Goal: Communication & Community: Answer question/provide support

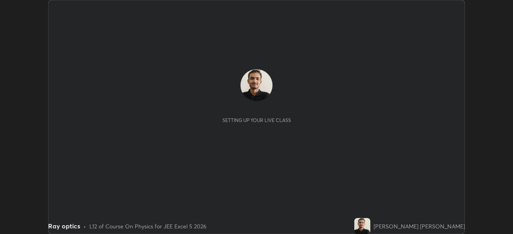
scroll to position [234, 512]
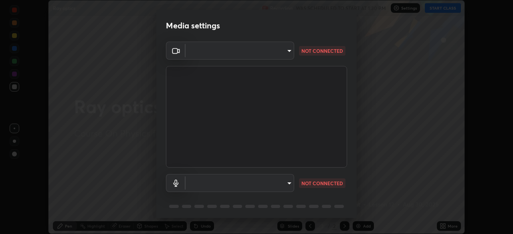
type input "05e465ff83a2709560b00517cc20afcec0d8c6759013130505a18faaf77a7109"
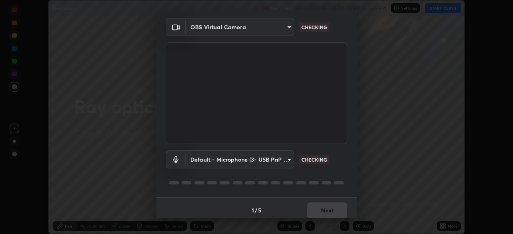
scroll to position [28, 0]
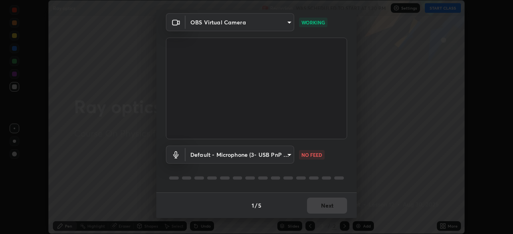
click at [287, 155] on body "Erase all Ray optics Recording WAS SCHEDULED TO START AT 1:30 PM Settings START…" at bounding box center [256, 117] width 513 height 234
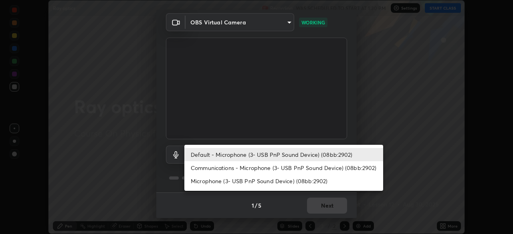
click at [259, 179] on li "Microphone (3- USB PnP Sound Device) (08bb:2902)" at bounding box center [283, 181] width 199 height 13
type input "de29c1efe446913dc319863bb782b6e08d06c8fbe55eb562370f1d2ab6b897cb"
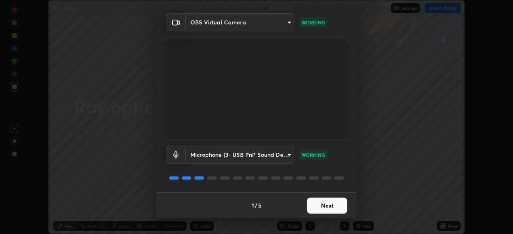
click at [321, 209] on button "Next" at bounding box center [327, 206] width 40 height 16
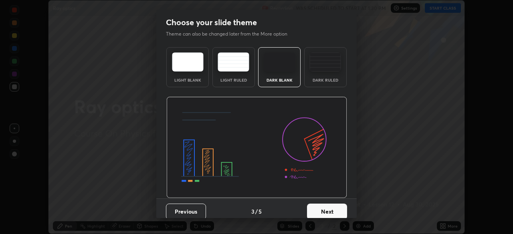
click at [324, 209] on button "Next" at bounding box center [327, 212] width 40 height 16
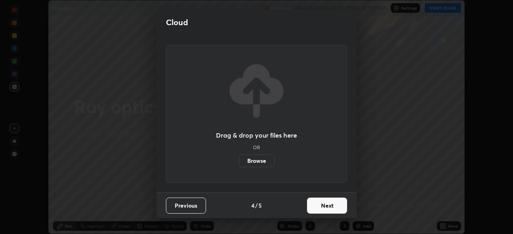
click at [325, 209] on button "Next" at bounding box center [327, 206] width 40 height 16
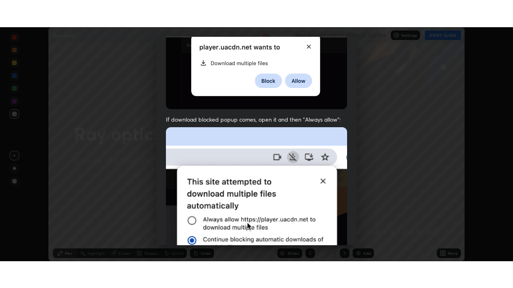
scroll to position [192, 0]
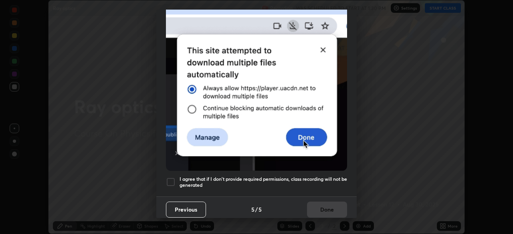
click at [173, 179] on div at bounding box center [171, 182] width 10 height 10
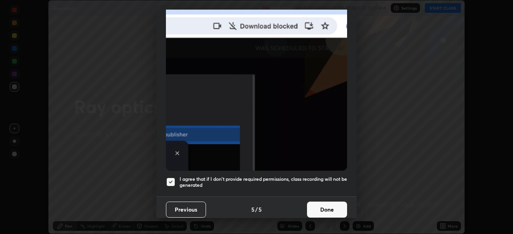
click at [327, 205] on button "Done" at bounding box center [327, 210] width 40 height 16
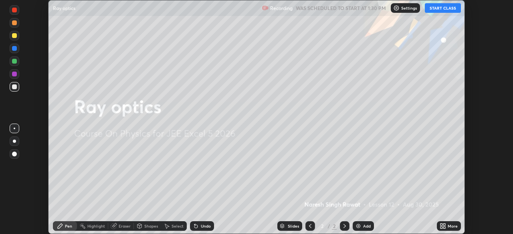
click at [443, 224] on icon at bounding box center [444, 225] width 2 height 2
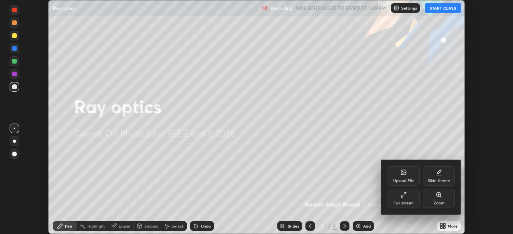
click at [407, 197] on div "Full screen" at bounding box center [403, 198] width 32 height 19
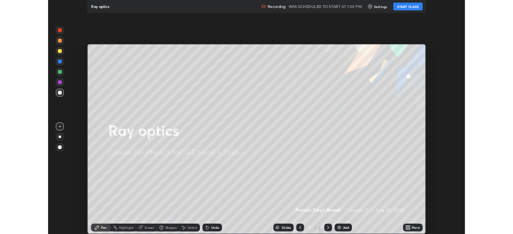
scroll to position [288, 513]
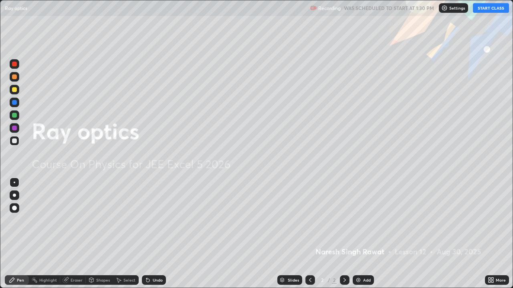
click at [491, 4] on button "START CLASS" at bounding box center [491, 8] width 36 height 10
click at [489, 234] on icon at bounding box center [489, 279] width 2 height 2
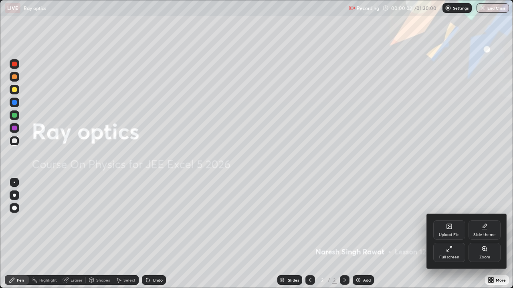
click at [448, 234] on icon at bounding box center [448, 251] width 2 height 2
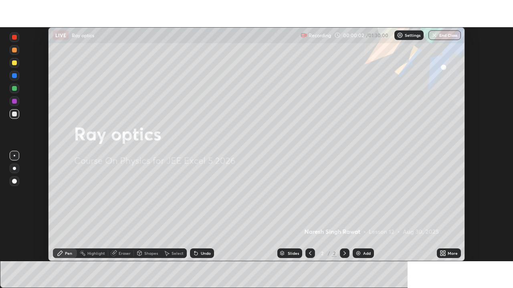
scroll to position [39832, 39554]
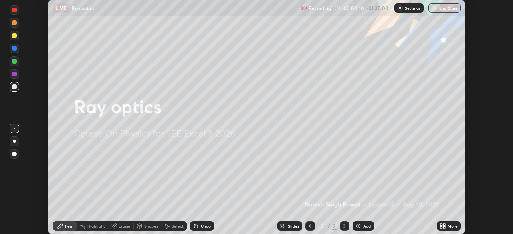
click at [442, 227] on icon at bounding box center [441, 228] width 2 height 2
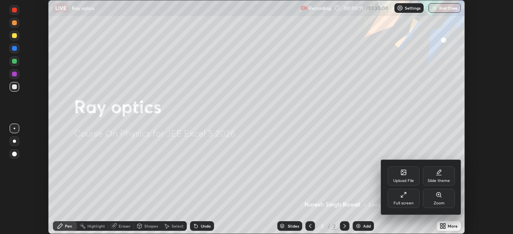
click at [407, 197] on div "Full screen" at bounding box center [403, 198] width 32 height 19
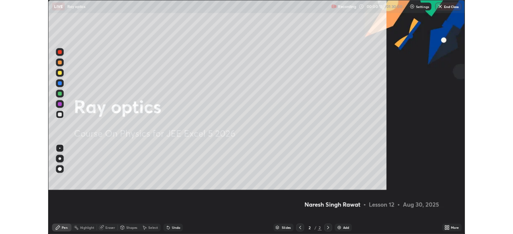
scroll to position [288, 513]
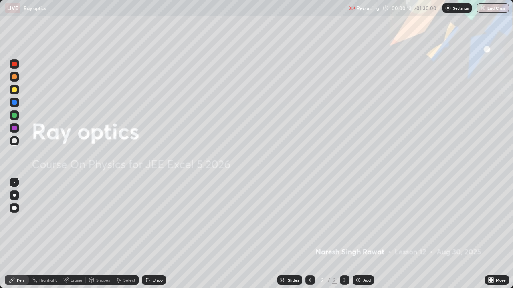
click at [356, 234] on div "Add" at bounding box center [363, 281] width 21 height 10
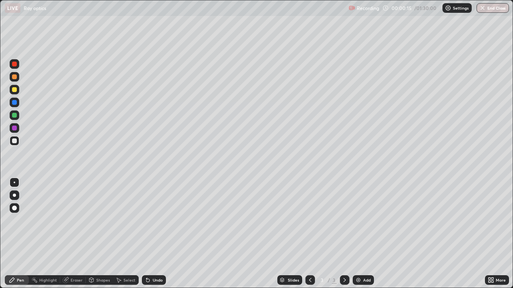
click at [309, 234] on icon at bounding box center [310, 280] width 6 height 6
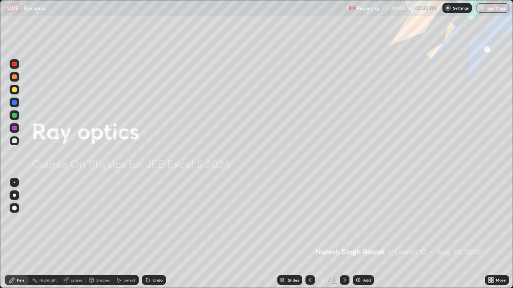
click at [491, 234] on icon at bounding box center [491, 280] width 6 height 6
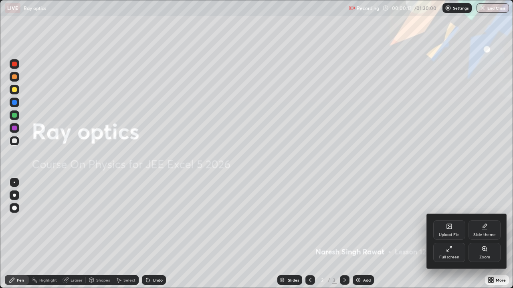
click at [486, 228] on icon at bounding box center [484, 227] width 6 height 6
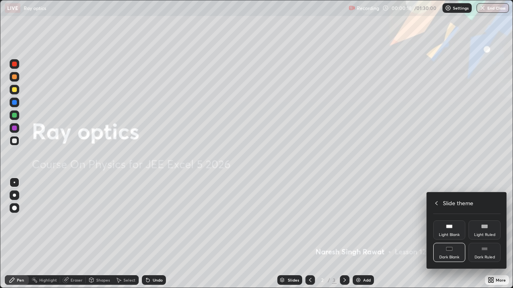
click at [487, 234] on div "Dark Ruled" at bounding box center [484, 258] width 20 height 4
click at [391, 195] on div at bounding box center [256, 144] width 513 height 288
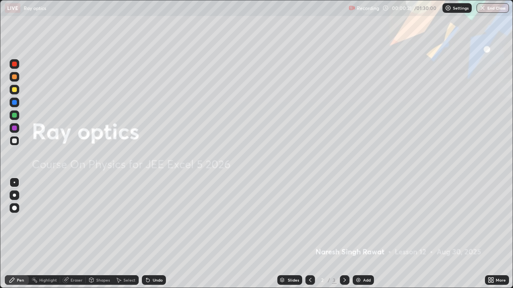
click at [359, 234] on img at bounding box center [358, 280] width 6 height 6
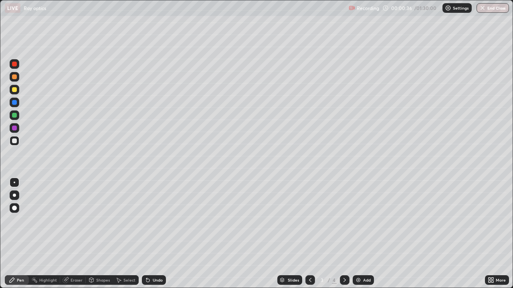
click at [488, 234] on icon at bounding box center [489, 279] width 2 height 2
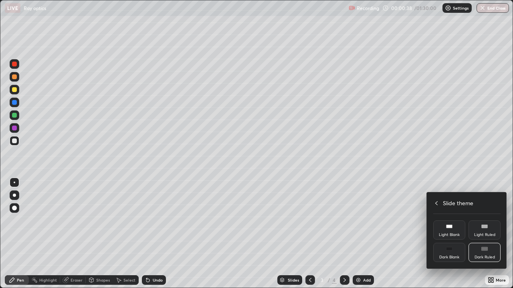
click at [435, 202] on icon at bounding box center [436, 203] width 6 height 6
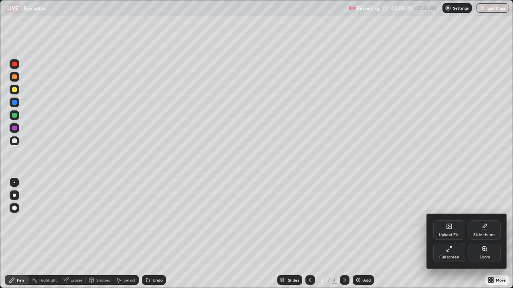
click at [453, 234] on div "Full screen" at bounding box center [449, 252] width 32 height 19
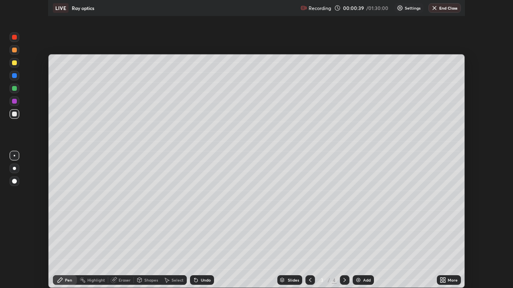
scroll to position [39832, 39554]
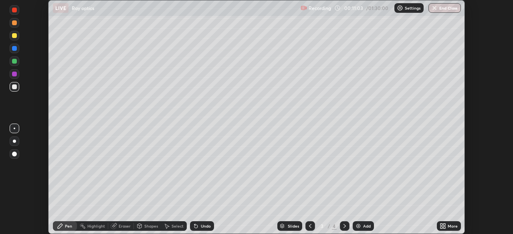
click at [442, 228] on icon at bounding box center [441, 228] width 2 height 2
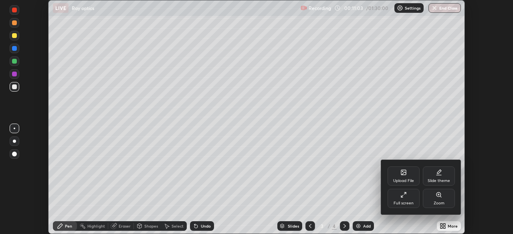
click at [404, 198] on icon at bounding box center [403, 195] width 6 height 6
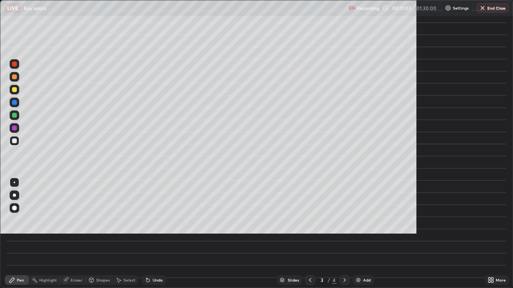
scroll to position [288, 513]
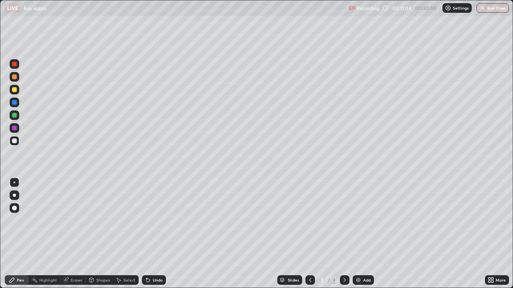
click at [488, 234] on icon at bounding box center [489, 279] width 2 height 2
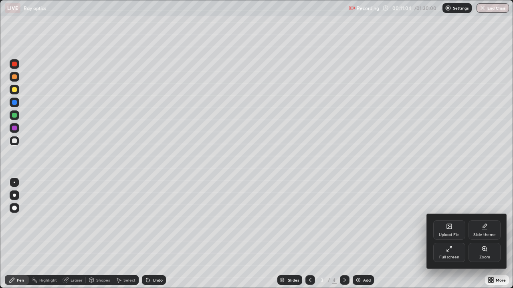
click at [484, 227] on icon at bounding box center [485, 226] width 4 height 4
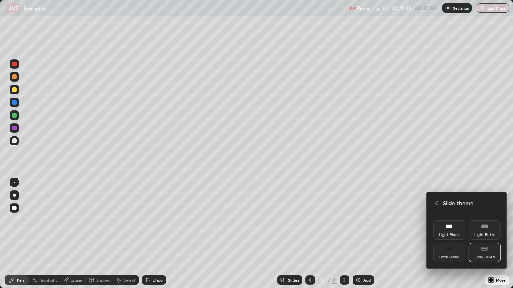
click at [487, 234] on icon at bounding box center [484, 249] width 6 height 6
click at [435, 205] on icon at bounding box center [436, 203] width 6 height 6
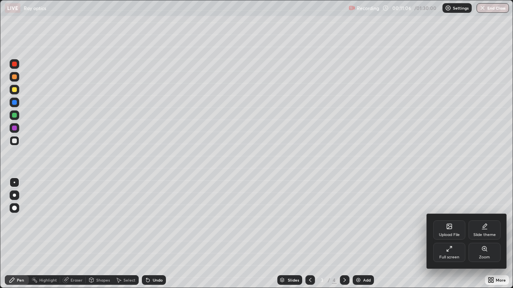
click at [388, 201] on div at bounding box center [256, 144] width 513 height 288
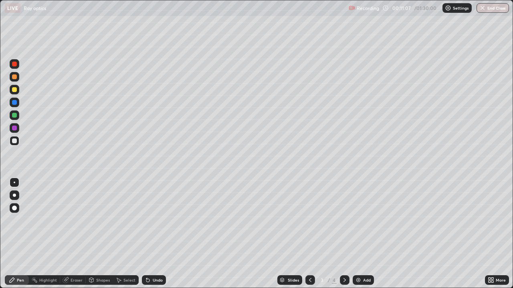
click at [15, 77] on div at bounding box center [14, 77] width 5 height 5
click at [154, 234] on div "Undo" at bounding box center [158, 280] width 10 height 4
click at [14, 116] on div at bounding box center [14, 115] width 5 height 5
click at [91, 234] on icon at bounding box center [91, 279] width 4 height 1
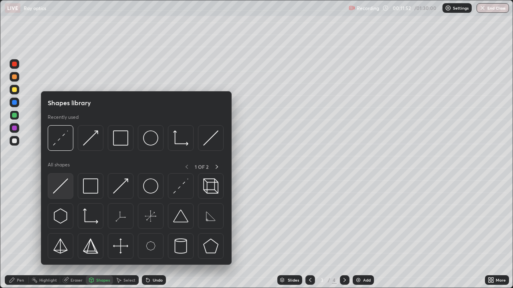
click at [60, 185] on img at bounding box center [60, 186] width 15 height 15
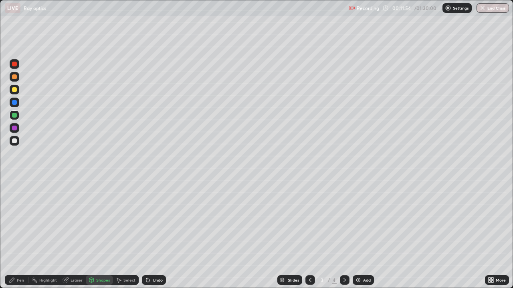
click at [98, 234] on div "Shapes" at bounding box center [103, 280] width 14 height 4
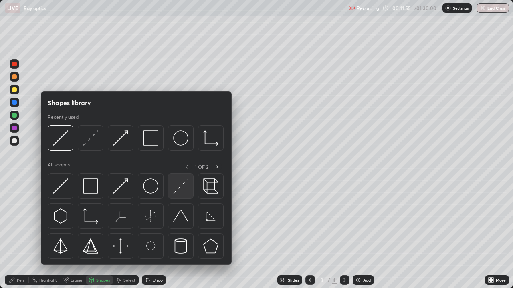
click at [177, 186] on img at bounding box center [180, 186] width 15 height 15
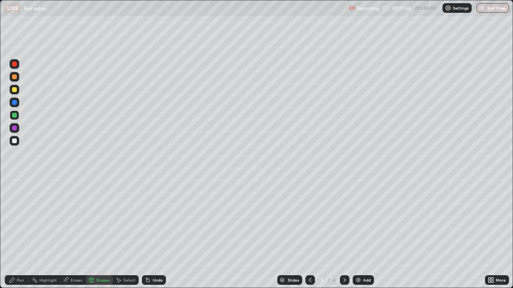
click at [92, 234] on icon at bounding box center [91, 279] width 4 height 1
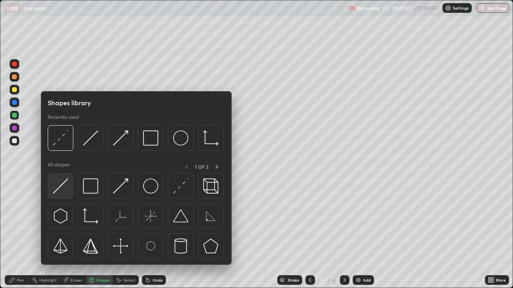
click at [59, 186] on img at bounding box center [60, 186] width 15 height 15
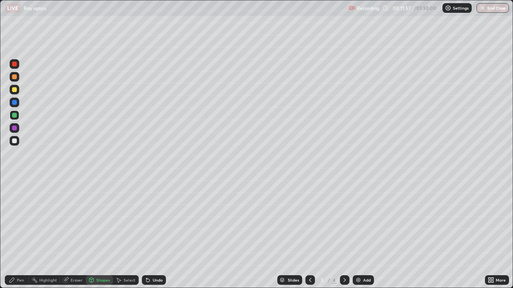
click at [16, 140] on div at bounding box center [14, 141] width 5 height 5
click at [94, 234] on div "Shapes" at bounding box center [99, 281] width 27 height 10
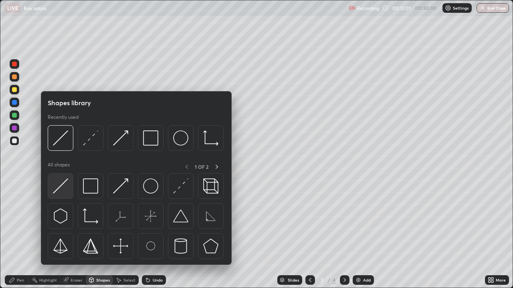
click at [63, 182] on img at bounding box center [60, 186] width 15 height 15
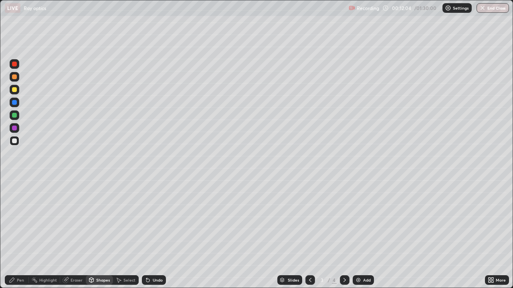
click at [97, 234] on div "Shapes" at bounding box center [99, 281] width 27 height 10
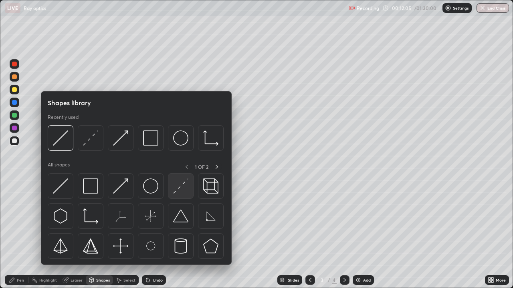
click at [179, 190] on img at bounding box center [180, 186] width 15 height 15
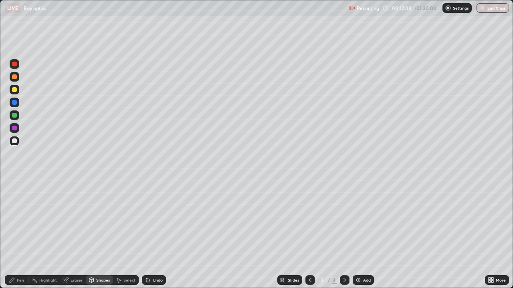
click at [153, 234] on div "Undo" at bounding box center [158, 280] width 10 height 4
click at [20, 234] on div "Pen" at bounding box center [20, 280] width 7 height 4
click at [13, 89] on div at bounding box center [14, 89] width 5 height 5
click at [12, 77] on div at bounding box center [14, 77] width 5 height 5
click at [343, 234] on icon at bounding box center [344, 280] width 2 height 4
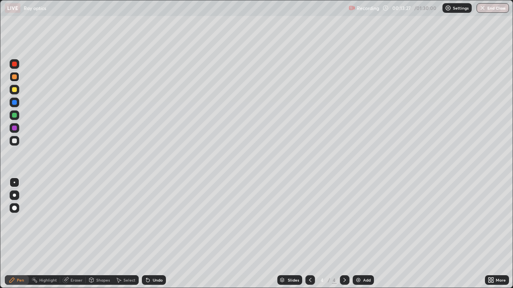
click at [345, 234] on div at bounding box center [345, 281] width 10 height 10
click at [15, 142] on div at bounding box center [14, 141] width 5 height 5
click at [15, 78] on div at bounding box center [14, 77] width 5 height 5
click at [96, 234] on div "Shapes" at bounding box center [103, 280] width 14 height 4
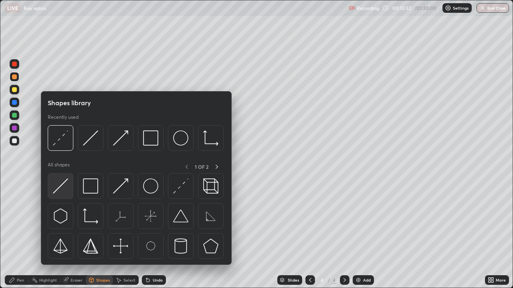
click at [62, 186] on img at bounding box center [60, 186] width 15 height 15
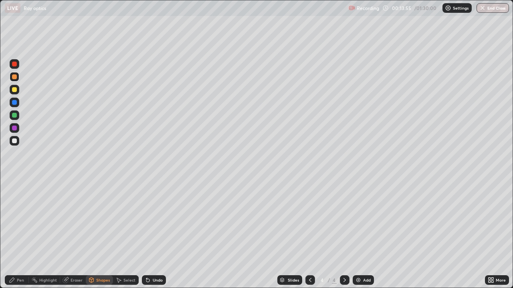
click at [100, 234] on div "Shapes" at bounding box center [103, 280] width 14 height 4
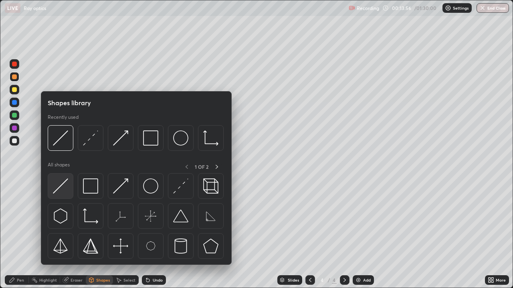
click at [66, 184] on img at bounding box center [60, 186] width 15 height 15
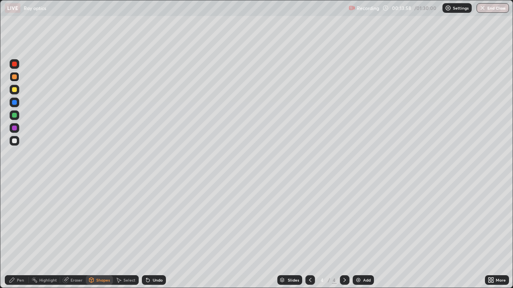
click at [146, 234] on icon at bounding box center [146, 278] width 1 height 1
click at [99, 234] on div "Shapes" at bounding box center [103, 280] width 14 height 4
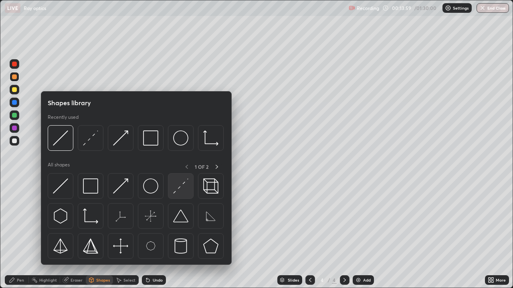
click at [174, 192] on img at bounding box center [180, 186] width 15 height 15
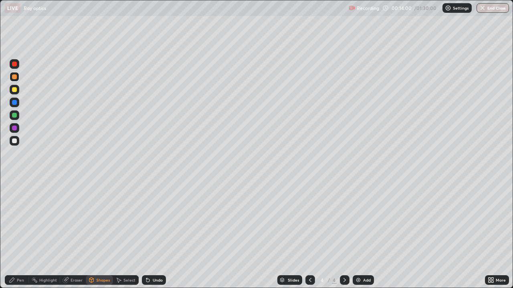
click at [91, 234] on icon at bounding box center [91, 280] width 4 height 5
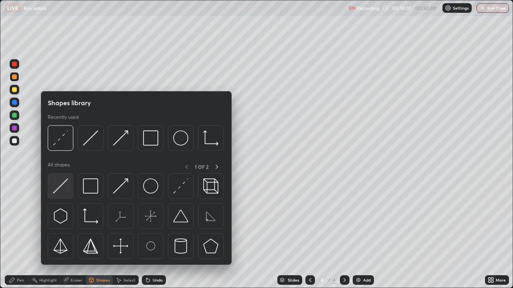
click at [65, 185] on img at bounding box center [60, 186] width 15 height 15
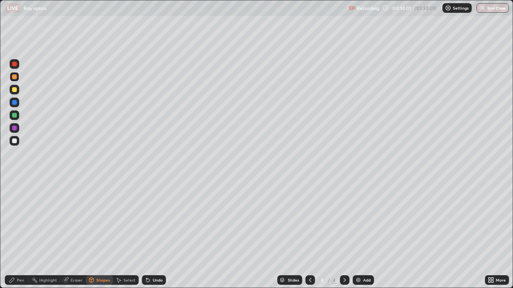
click at [14, 141] on div at bounding box center [14, 141] width 5 height 5
click at [99, 234] on div "Shapes" at bounding box center [99, 281] width 27 height 10
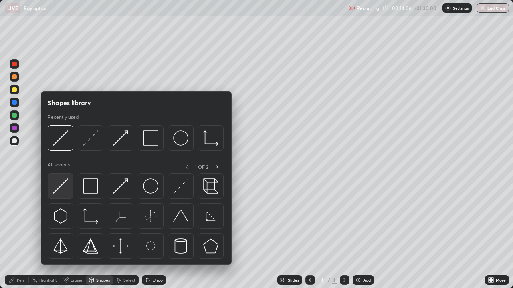
click at [65, 184] on img at bounding box center [60, 186] width 15 height 15
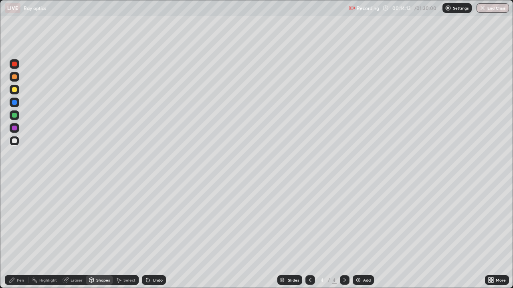
click at [18, 234] on div "Pen" at bounding box center [17, 281] width 24 height 10
click at [13, 115] on div at bounding box center [14, 115] width 5 height 5
click at [69, 234] on div "Eraser" at bounding box center [73, 281] width 26 height 10
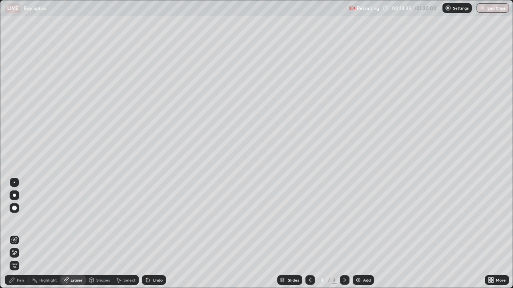
click at [18, 234] on div "Pen" at bounding box center [20, 280] width 7 height 4
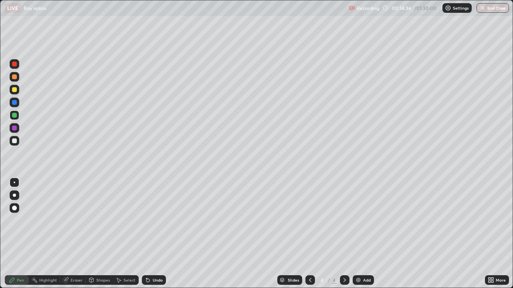
click at [16, 142] on div at bounding box center [14, 141] width 5 height 5
click at [103, 234] on div "Shapes" at bounding box center [103, 280] width 14 height 4
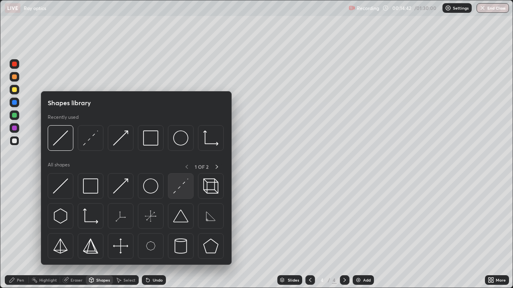
click at [177, 186] on img at bounding box center [180, 186] width 15 height 15
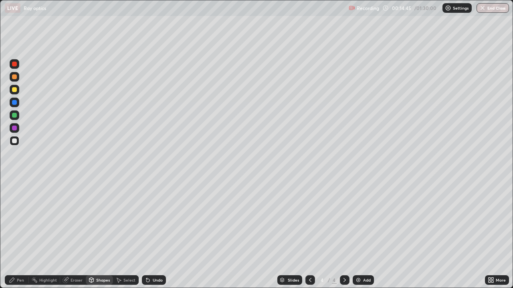
click at [151, 234] on div "Undo" at bounding box center [154, 281] width 24 height 10
click at [14, 117] on div at bounding box center [14, 115] width 5 height 5
click at [151, 234] on div "Undo" at bounding box center [154, 281] width 24 height 10
click at [14, 234] on icon at bounding box center [12, 280] width 6 height 6
click at [151, 234] on div "Undo" at bounding box center [154, 281] width 24 height 10
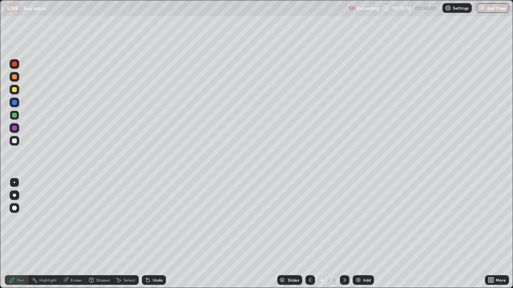
click at [153, 234] on div "Undo" at bounding box center [158, 280] width 10 height 4
click at [157, 234] on div "Undo" at bounding box center [158, 280] width 10 height 4
click at [158, 234] on div "Undo" at bounding box center [158, 280] width 10 height 4
click at [18, 234] on div "Pen" at bounding box center [20, 280] width 7 height 4
click at [16, 140] on div at bounding box center [14, 141] width 5 height 5
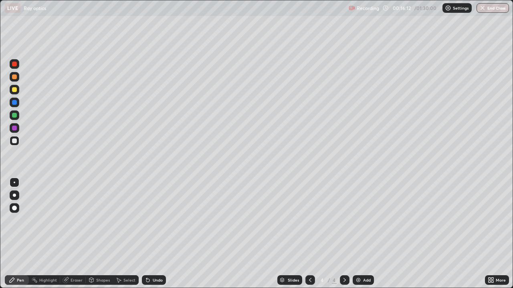
click at [153, 234] on div "Undo" at bounding box center [158, 280] width 10 height 4
click at [98, 234] on div "Shapes" at bounding box center [103, 280] width 14 height 4
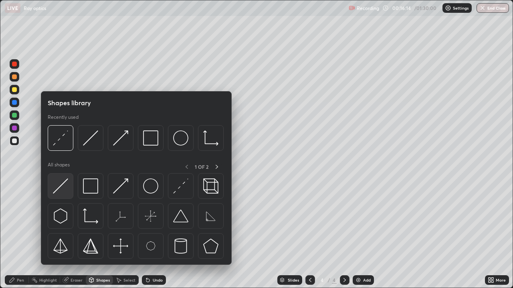
click at [64, 187] on img at bounding box center [60, 186] width 15 height 15
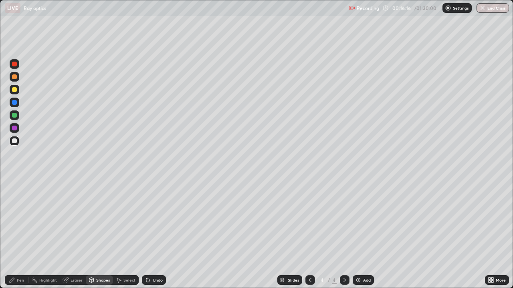
click at [103, 234] on div "Shapes" at bounding box center [99, 281] width 27 height 10
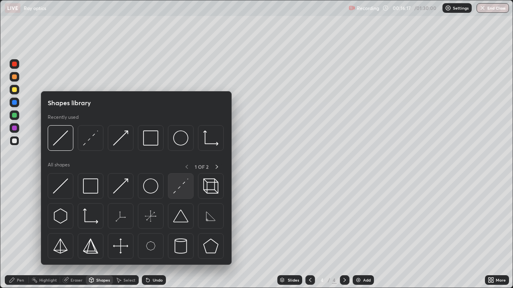
click at [186, 188] on img at bounding box center [180, 186] width 15 height 15
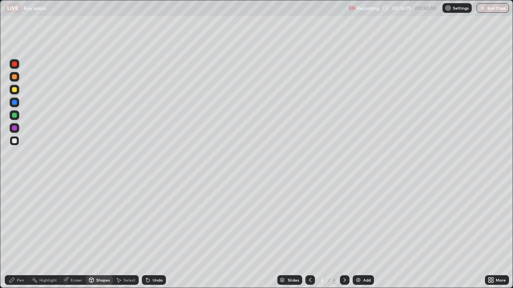
click at [99, 234] on div "Shapes" at bounding box center [103, 280] width 14 height 4
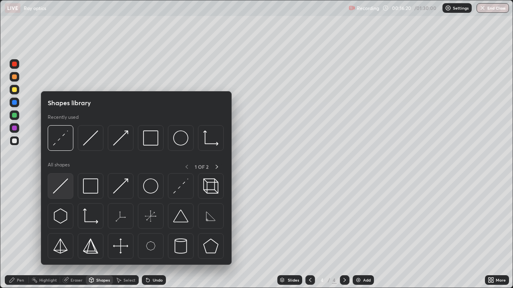
click at [63, 187] on img at bounding box center [60, 186] width 15 height 15
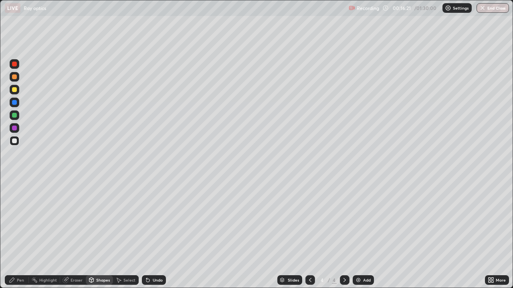
click at [18, 76] on div at bounding box center [15, 77] width 10 height 10
click at [105, 234] on div "Shapes" at bounding box center [103, 280] width 14 height 4
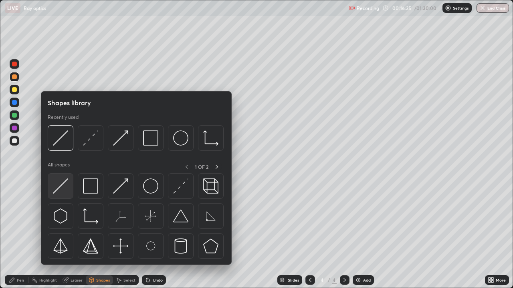
click at [61, 185] on img at bounding box center [60, 186] width 15 height 15
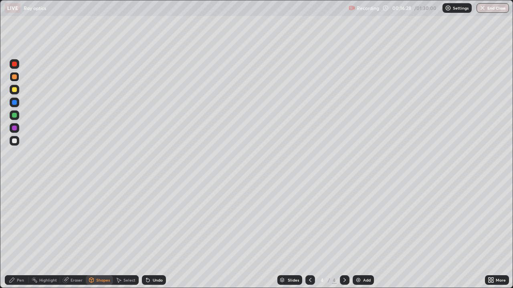
click at [17, 234] on div "Pen" at bounding box center [20, 280] width 7 height 4
click at [14, 141] on div at bounding box center [14, 141] width 5 height 5
click at [14, 89] on div at bounding box center [14, 89] width 5 height 5
click at [12, 117] on div at bounding box center [14, 115] width 5 height 5
click at [12, 76] on div at bounding box center [14, 77] width 5 height 5
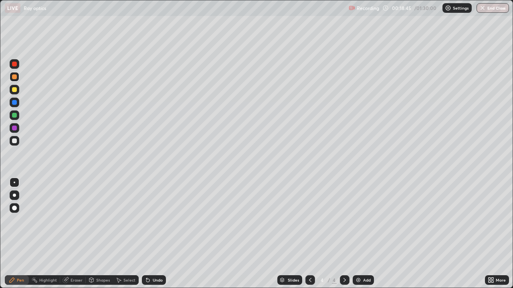
click at [358, 234] on img at bounding box center [358, 280] width 6 height 6
click at [101, 234] on div "Shapes" at bounding box center [103, 280] width 14 height 4
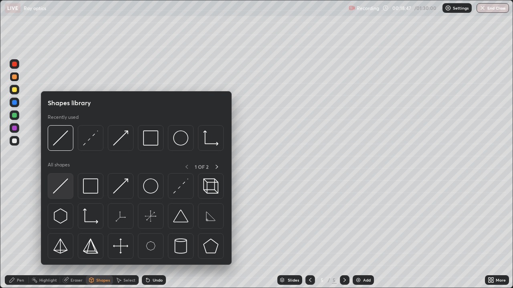
click at [61, 187] on img at bounding box center [60, 186] width 15 height 15
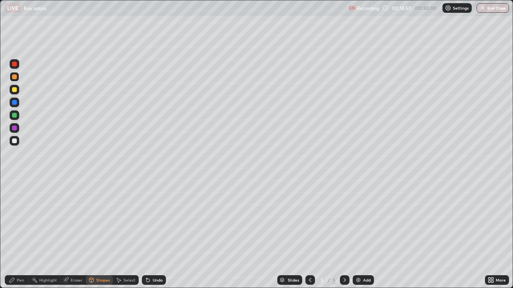
click at [99, 234] on div "Shapes" at bounding box center [103, 280] width 14 height 4
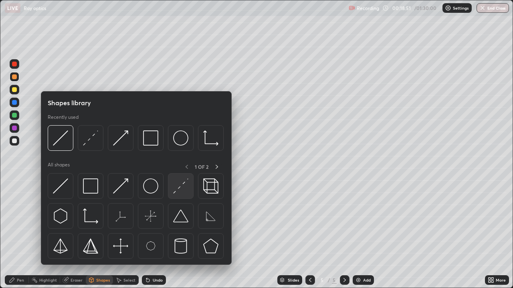
click at [179, 190] on img at bounding box center [180, 186] width 15 height 15
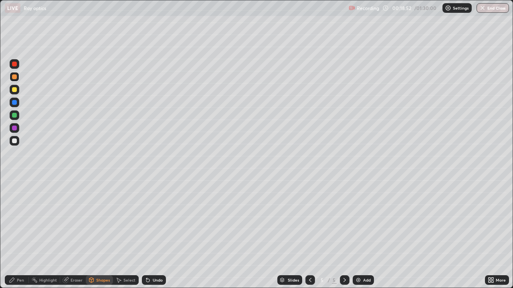
click at [95, 234] on div "Shapes" at bounding box center [99, 281] width 27 height 10
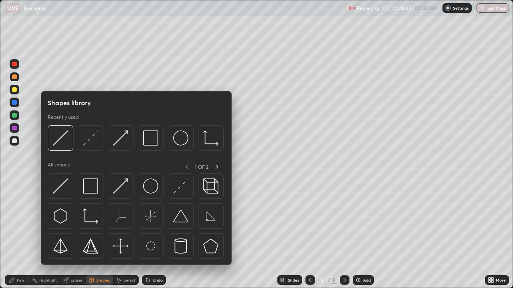
click at [153, 234] on div "Undo" at bounding box center [158, 280] width 10 height 4
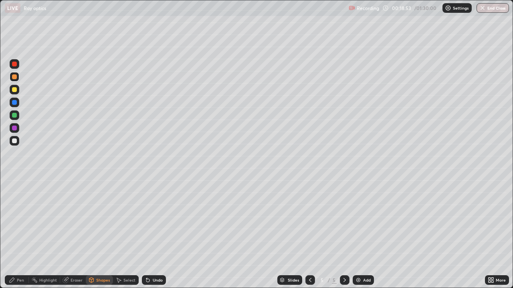
click at [91, 234] on icon at bounding box center [91, 281] width 0 height 3
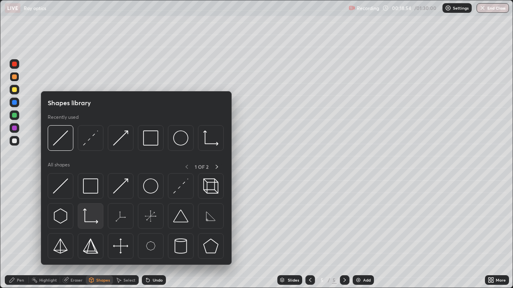
click at [87, 220] on img at bounding box center [90, 216] width 15 height 15
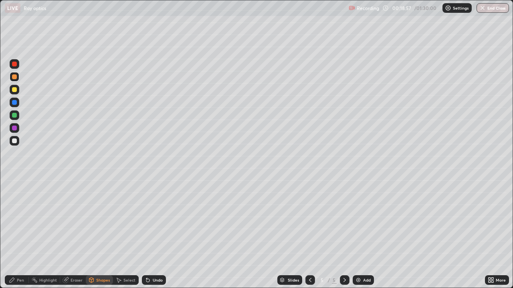
click at [156, 234] on div "Undo" at bounding box center [158, 280] width 10 height 4
click at [157, 234] on div "Undo" at bounding box center [154, 281] width 24 height 10
click at [14, 89] on div at bounding box center [14, 89] width 5 height 5
click at [18, 234] on div "Pen" at bounding box center [20, 280] width 7 height 4
click at [16, 142] on div at bounding box center [14, 141] width 5 height 5
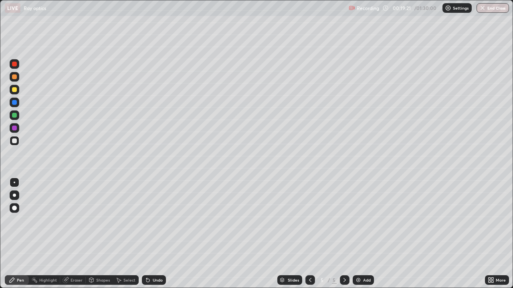
click at [310, 234] on icon at bounding box center [310, 280] width 2 height 4
click at [344, 234] on icon at bounding box center [344, 280] width 2 height 4
click at [147, 234] on icon at bounding box center [147, 280] width 3 height 3
click at [13, 79] on div at bounding box center [14, 77] width 5 height 5
click at [102, 234] on div "Shapes" at bounding box center [103, 280] width 14 height 4
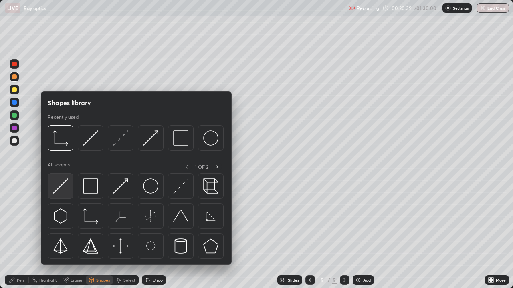
click at [63, 190] on img at bounding box center [60, 186] width 15 height 15
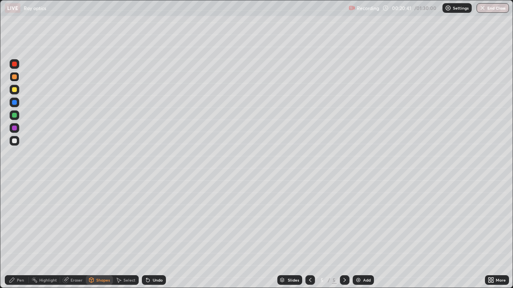
click at [155, 234] on div "Undo" at bounding box center [158, 280] width 10 height 4
click at [153, 234] on div "Undo" at bounding box center [158, 280] width 10 height 4
click at [100, 234] on div "Shapes" at bounding box center [103, 280] width 14 height 4
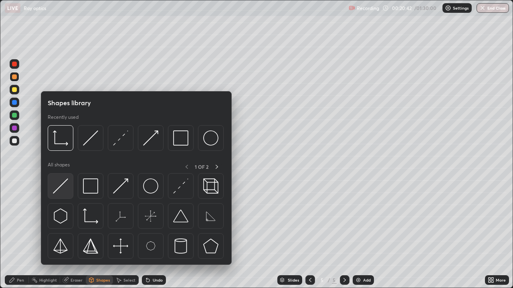
click at [64, 186] on img at bounding box center [60, 186] width 15 height 15
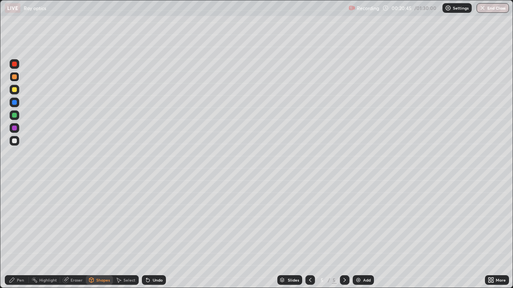
click at [104, 234] on div "Shapes" at bounding box center [103, 280] width 14 height 4
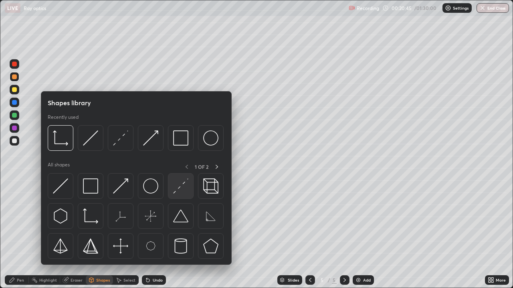
click at [182, 188] on img at bounding box center [180, 186] width 15 height 15
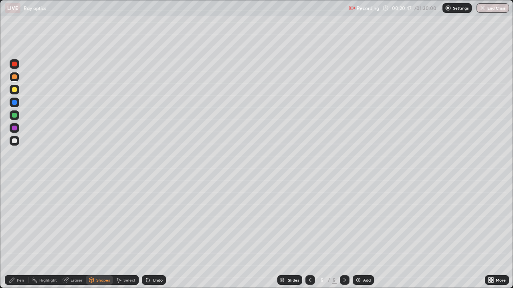
click at [100, 234] on div "Shapes" at bounding box center [103, 280] width 14 height 4
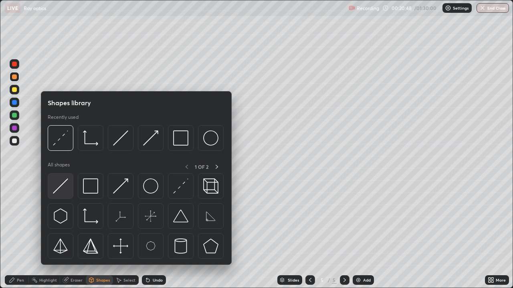
click at [68, 186] on div at bounding box center [61, 186] width 26 height 26
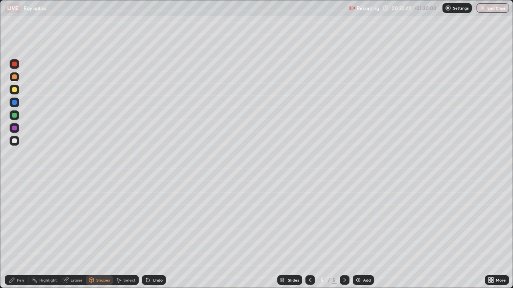
click at [15, 115] on div at bounding box center [14, 115] width 5 height 5
click at [101, 234] on div "Shapes" at bounding box center [103, 280] width 14 height 4
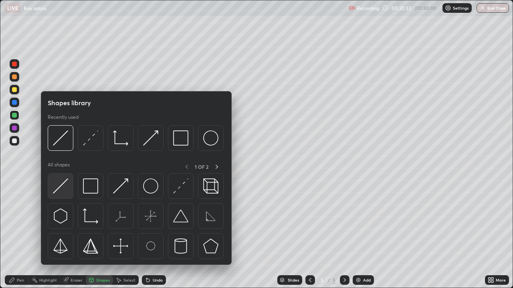
click at [64, 185] on img at bounding box center [60, 186] width 15 height 15
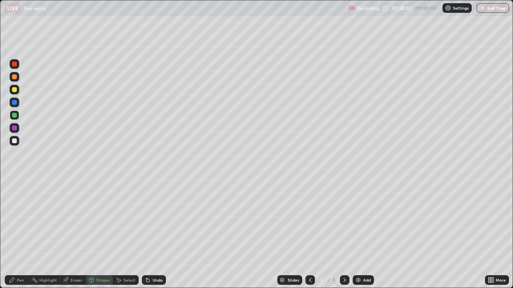
click at [13, 234] on icon at bounding box center [12, 280] width 5 height 5
click at [16, 141] on div at bounding box center [14, 141] width 5 height 5
click at [309, 234] on icon at bounding box center [310, 280] width 6 height 6
click at [343, 234] on icon at bounding box center [344, 280] width 6 height 6
click at [309, 234] on icon at bounding box center [310, 280] width 6 height 6
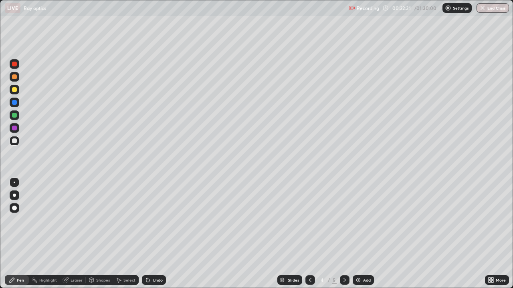
click at [346, 234] on icon at bounding box center [344, 280] width 6 height 6
click at [99, 234] on div "Shapes" at bounding box center [99, 281] width 27 height 10
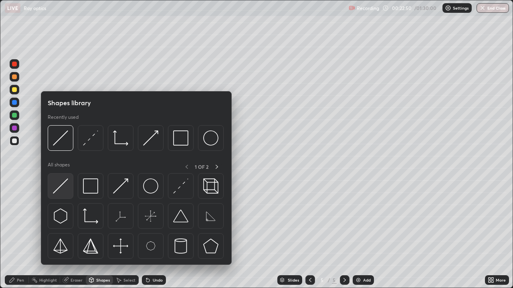
click at [63, 181] on img at bounding box center [60, 186] width 15 height 15
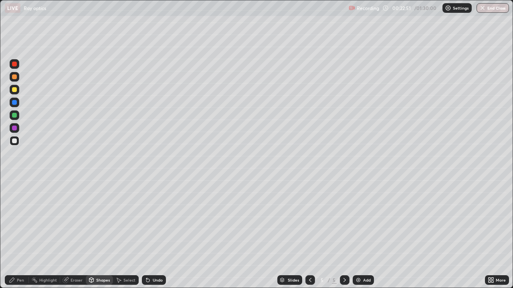
click at [16, 90] on div at bounding box center [14, 89] width 5 height 5
click at [18, 234] on div "Pen" at bounding box center [17, 281] width 24 height 10
click at [14, 116] on div at bounding box center [14, 115] width 5 height 5
click at [97, 234] on div "Shapes" at bounding box center [99, 281] width 27 height 10
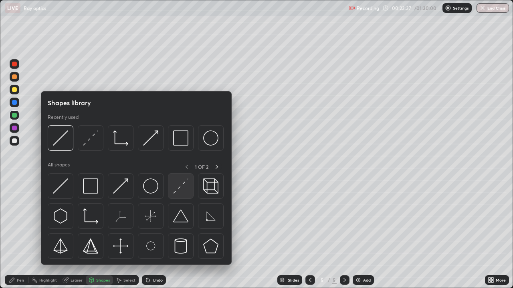
click at [174, 191] on img at bounding box center [180, 186] width 15 height 15
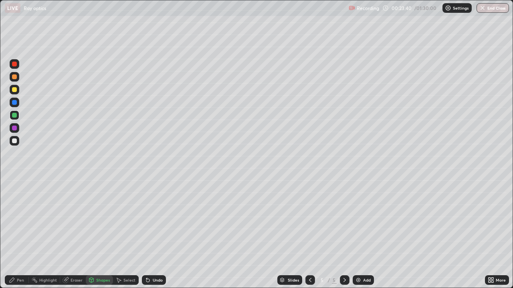
click at [70, 234] on div "Eraser" at bounding box center [73, 281] width 26 height 10
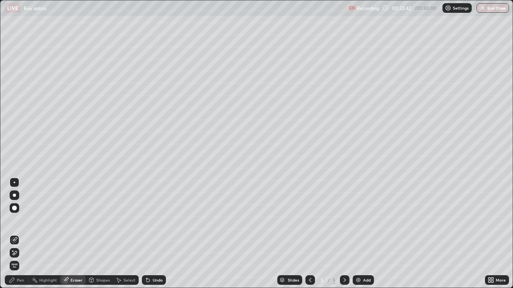
click at [13, 234] on icon at bounding box center [12, 280] width 5 height 5
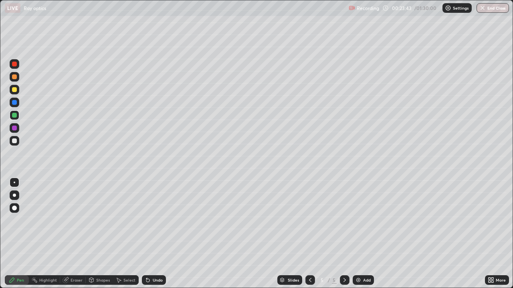
click at [13, 142] on div at bounding box center [14, 141] width 5 height 5
click at [96, 234] on div "Shapes" at bounding box center [103, 280] width 14 height 4
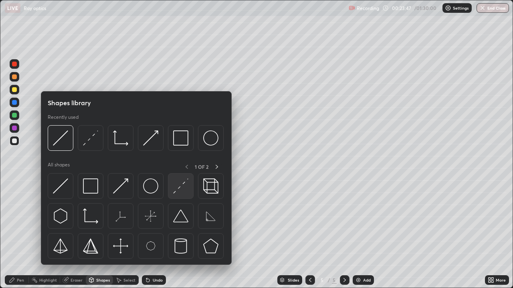
click at [180, 186] on img at bounding box center [180, 186] width 15 height 15
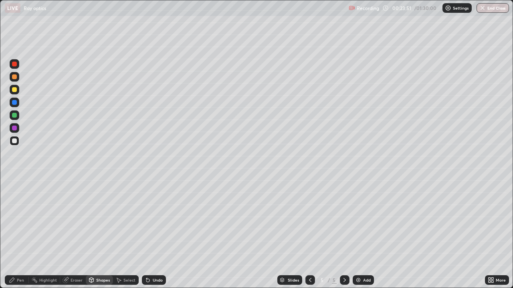
click at [93, 234] on icon at bounding box center [91, 280] width 4 height 5
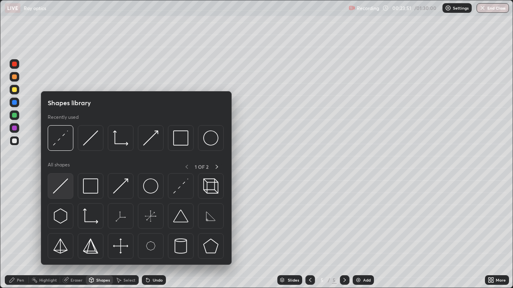
click at [67, 179] on img at bounding box center [60, 186] width 15 height 15
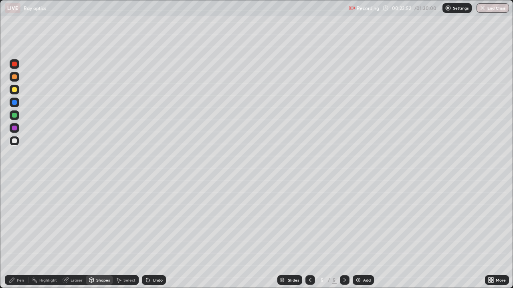
click at [14, 77] on div at bounding box center [14, 77] width 5 height 5
click at [153, 234] on div "Undo" at bounding box center [158, 280] width 10 height 4
click at [17, 234] on div "Pen" at bounding box center [20, 280] width 7 height 4
click at [66, 234] on icon at bounding box center [66, 280] width 4 height 4
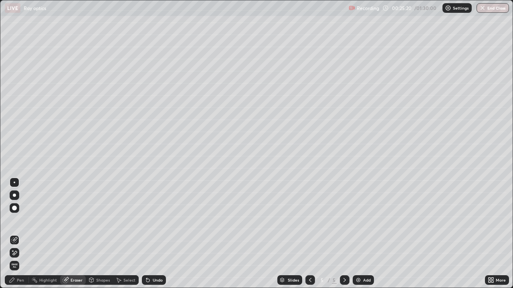
click at [17, 234] on div "Pen" at bounding box center [20, 280] width 7 height 4
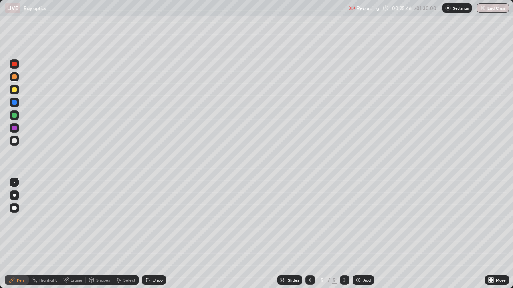
click at [14, 91] on div at bounding box center [14, 89] width 5 height 5
click at [153, 234] on div "Undo" at bounding box center [158, 280] width 10 height 4
click at [357, 234] on img at bounding box center [358, 280] width 6 height 6
click at [94, 234] on div "Shapes" at bounding box center [99, 281] width 27 height 10
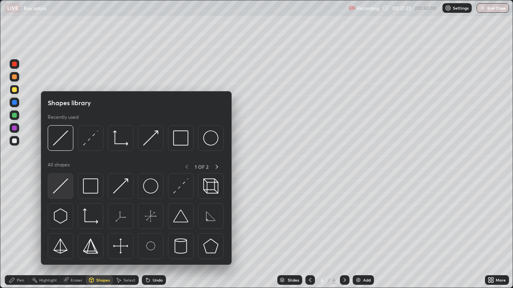
click at [59, 190] on img at bounding box center [60, 186] width 15 height 15
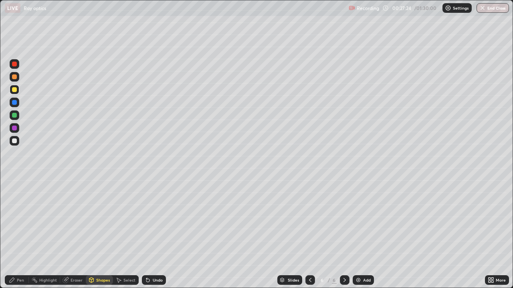
click at [14, 116] on div at bounding box center [14, 115] width 5 height 5
click at [101, 234] on div "Shapes" at bounding box center [103, 280] width 14 height 4
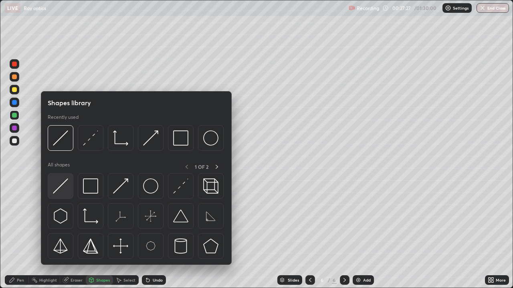
click at [63, 183] on img at bounding box center [60, 186] width 15 height 15
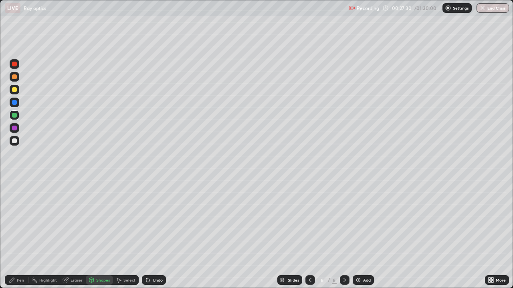
click at [13, 101] on div at bounding box center [14, 102] width 5 height 5
click at [14, 91] on div at bounding box center [14, 89] width 5 height 5
click at [19, 234] on div "Pen" at bounding box center [20, 280] width 7 height 4
click at [95, 234] on div "Shapes" at bounding box center [99, 281] width 27 height 10
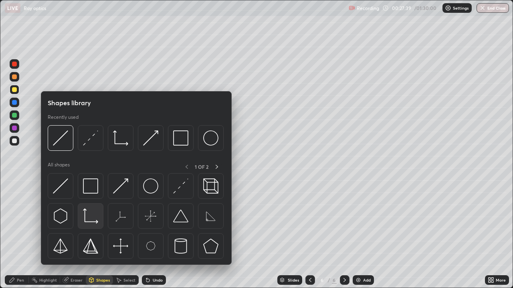
click at [89, 220] on img at bounding box center [90, 216] width 15 height 15
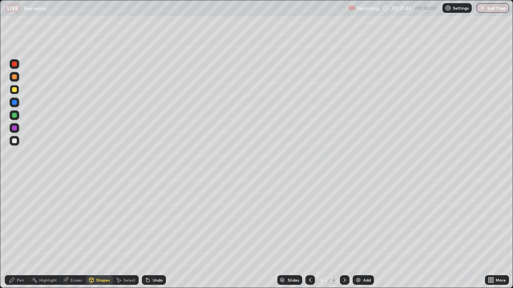
click at [21, 234] on div "Pen" at bounding box center [20, 280] width 7 height 4
click at [14, 141] on div at bounding box center [14, 141] width 5 height 5
click at [151, 234] on div "Undo" at bounding box center [154, 281] width 24 height 10
click at [103, 234] on div "Shapes" at bounding box center [99, 281] width 27 height 10
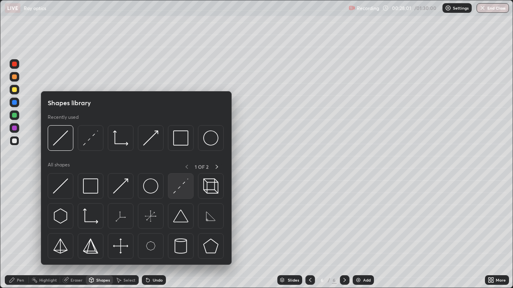
click at [182, 187] on img at bounding box center [180, 186] width 15 height 15
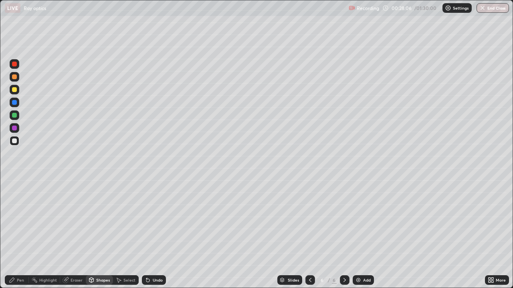
click at [91, 234] on icon at bounding box center [91, 281] width 0 height 3
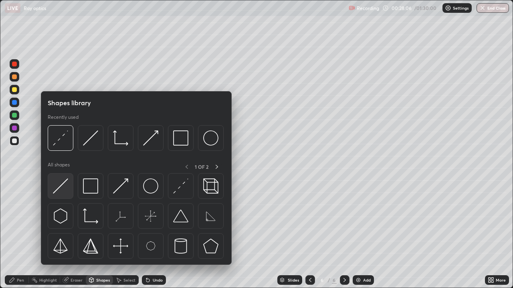
click at [61, 182] on img at bounding box center [60, 186] width 15 height 15
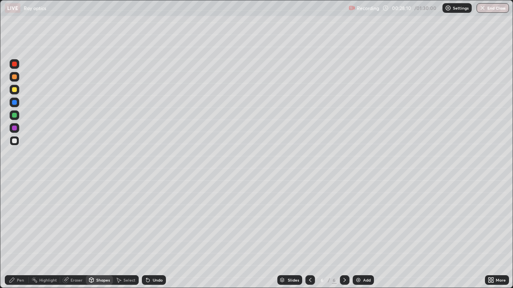
click at [18, 234] on div "Pen" at bounding box center [20, 280] width 7 height 4
click at [16, 77] on div at bounding box center [14, 77] width 5 height 5
click at [14, 115] on div at bounding box center [14, 115] width 5 height 5
click at [359, 234] on img at bounding box center [358, 280] width 6 height 6
click at [96, 234] on div "Shapes" at bounding box center [103, 280] width 14 height 4
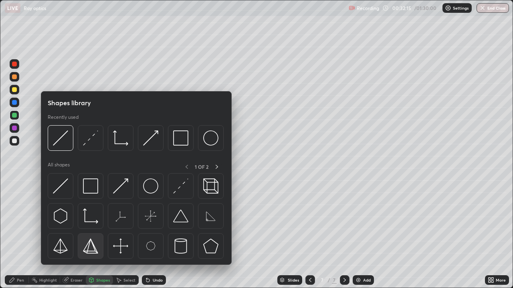
click at [89, 234] on img at bounding box center [90, 246] width 15 height 15
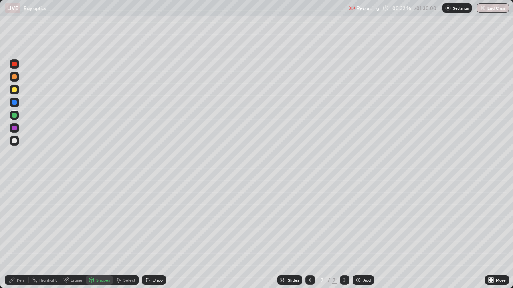
click at [97, 234] on div "Shapes" at bounding box center [103, 280] width 14 height 4
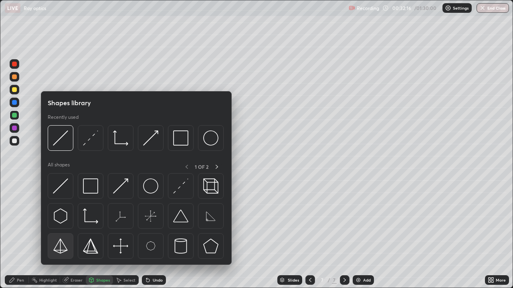
click at [63, 234] on img at bounding box center [60, 246] width 15 height 15
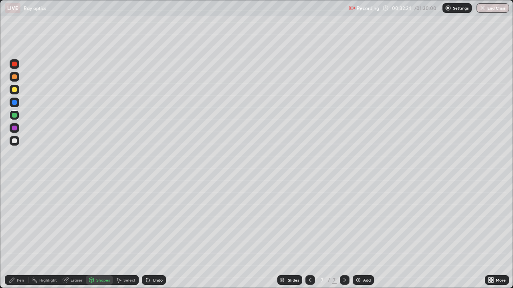
click at [147, 234] on icon at bounding box center [147, 280] width 3 height 3
click at [103, 234] on div "Shapes" at bounding box center [103, 280] width 14 height 4
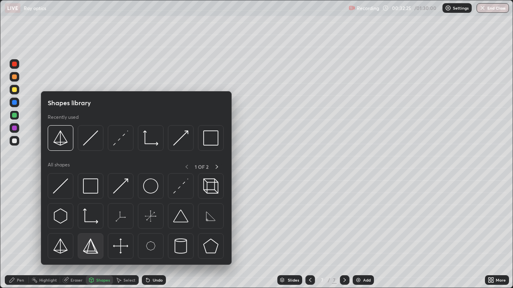
click at [93, 234] on img at bounding box center [90, 246] width 15 height 15
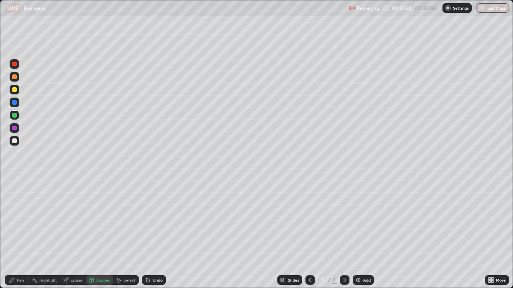
click at [128, 234] on div "Select" at bounding box center [129, 280] width 12 height 4
click at [91, 198] on div "0 ° Undo Copy Duplicate Duplicate to new slide Delete" at bounding box center [256, 144] width 512 height 288
click at [19, 234] on div "Pen" at bounding box center [17, 281] width 24 height 10
click at [15, 141] on div at bounding box center [14, 141] width 5 height 5
click at [15, 89] on div at bounding box center [14, 89] width 5 height 5
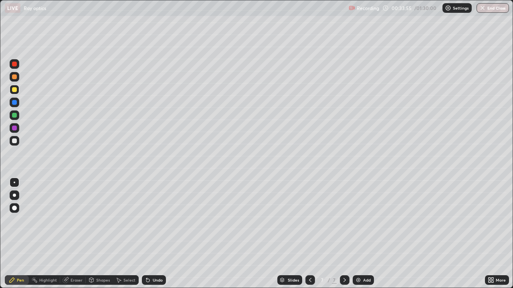
click at [90, 234] on div "Shapes" at bounding box center [99, 281] width 27 height 10
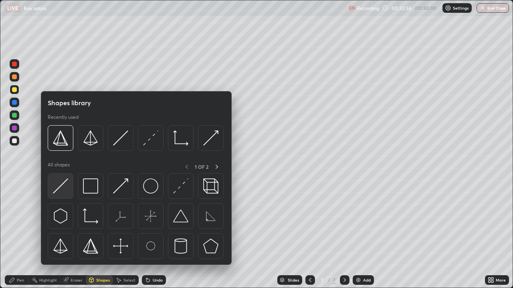
click at [61, 184] on img at bounding box center [60, 186] width 15 height 15
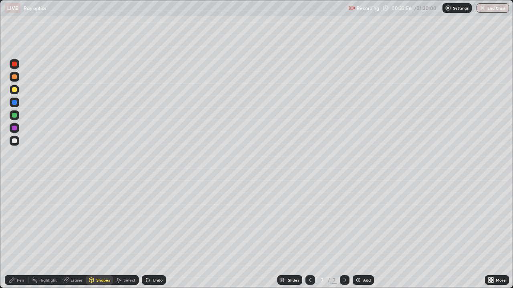
click at [14, 128] on div at bounding box center [14, 128] width 5 height 5
click at [14, 91] on div at bounding box center [14, 89] width 5 height 5
click at [21, 234] on div "Pen" at bounding box center [20, 280] width 7 height 4
click at [16, 143] on div at bounding box center [14, 141] width 5 height 5
click at [95, 234] on div "Shapes" at bounding box center [99, 281] width 27 height 10
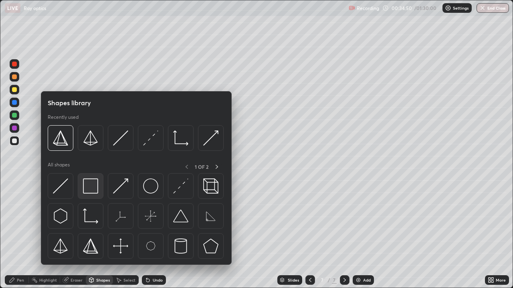
click at [89, 188] on img at bounding box center [90, 186] width 15 height 15
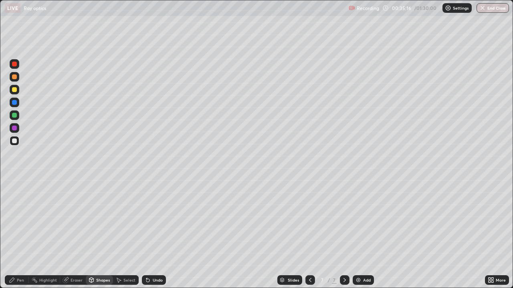
click at [91, 234] on icon at bounding box center [91, 280] width 4 height 5
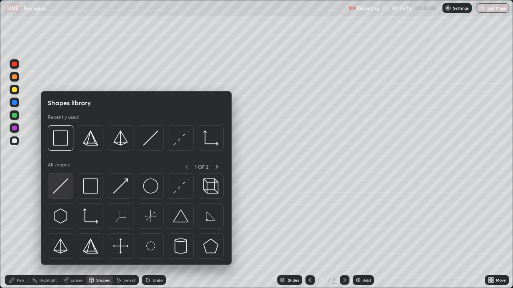
click at [56, 187] on img at bounding box center [60, 186] width 15 height 15
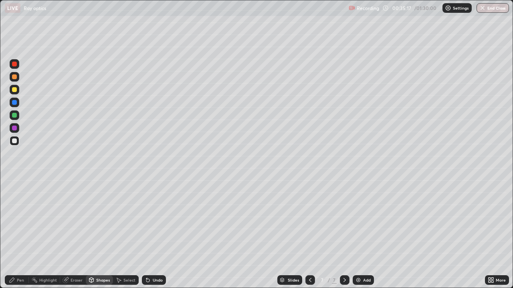
click at [13, 76] on div at bounding box center [14, 77] width 5 height 5
click at [18, 234] on div "Pen" at bounding box center [20, 280] width 7 height 4
click at [13, 141] on div at bounding box center [14, 141] width 5 height 5
click at [14, 77] on div at bounding box center [14, 77] width 5 height 5
click at [151, 234] on div "Undo" at bounding box center [154, 281] width 24 height 10
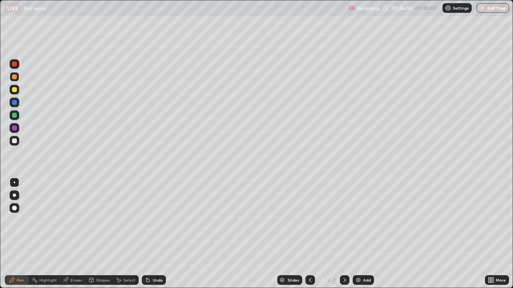
click at [150, 234] on div "Undo" at bounding box center [154, 281] width 24 height 10
click at [153, 234] on div "Undo" at bounding box center [158, 280] width 10 height 4
click at [149, 234] on icon at bounding box center [148, 280] width 6 height 6
click at [147, 234] on icon at bounding box center [147, 280] width 3 height 3
click at [12, 115] on div at bounding box center [14, 115] width 5 height 5
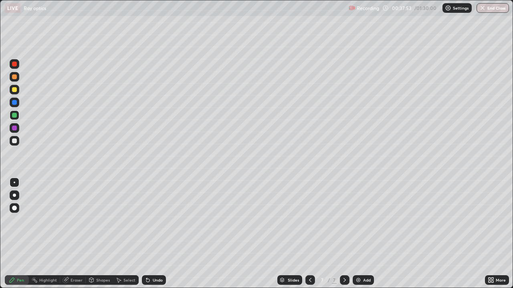
click at [99, 234] on div "Shapes" at bounding box center [103, 280] width 14 height 4
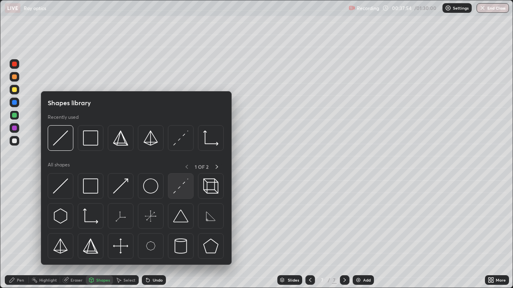
click at [176, 191] on img at bounding box center [180, 186] width 15 height 15
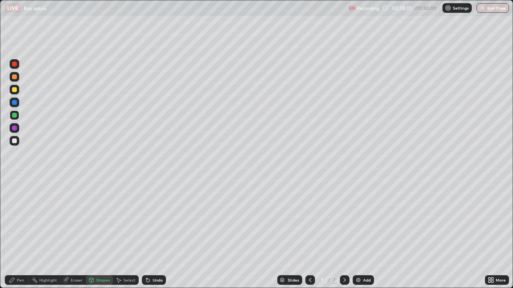
click at [16, 234] on div "Pen" at bounding box center [17, 281] width 24 height 10
click at [14, 142] on div at bounding box center [14, 141] width 5 height 5
click at [16, 77] on div at bounding box center [14, 77] width 5 height 5
click at [356, 234] on img at bounding box center [358, 280] width 6 height 6
click at [101, 234] on div "Shapes" at bounding box center [103, 280] width 14 height 4
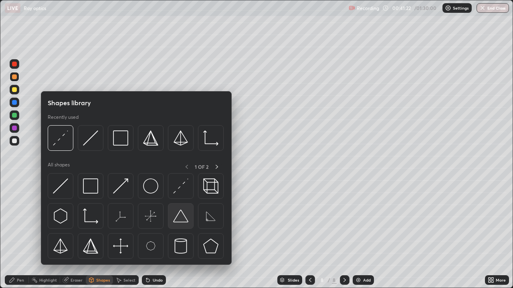
click at [181, 219] on img at bounding box center [180, 216] width 15 height 15
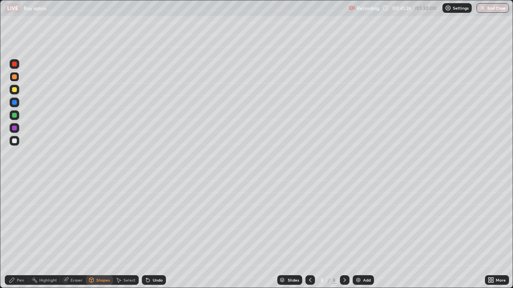
click at [120, 234] on icon at bounding box center [119, 280] width 4 height 5
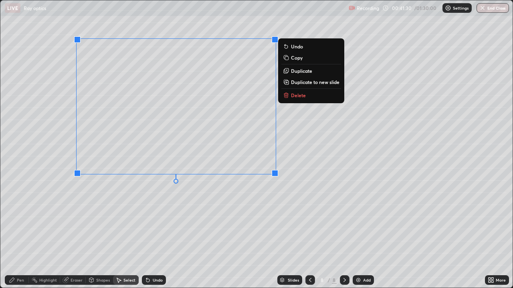
click at [142, 195] on div "0 ° Undo Copy Duplicate Duplicate to new slide Delete" at bounding box center [256, 144] width 512 height 288
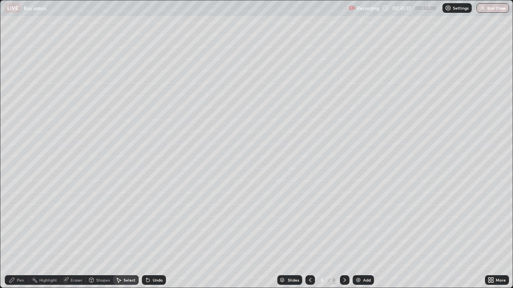
click at [18, 234] on div "Pen" at bounding box center [17, 281] width 24 height 10
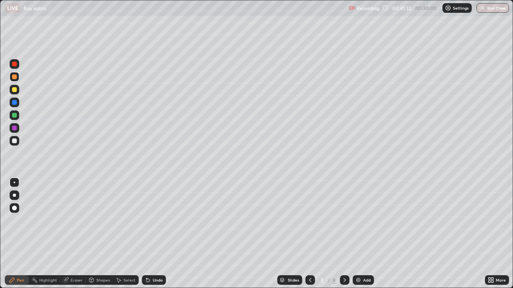
click at [14, 142] on div at bounding box center [14, 141] width 5 height 5
click at [103, 234] on div "Shapes" at bounding box center [103, 280] width 14 height 4
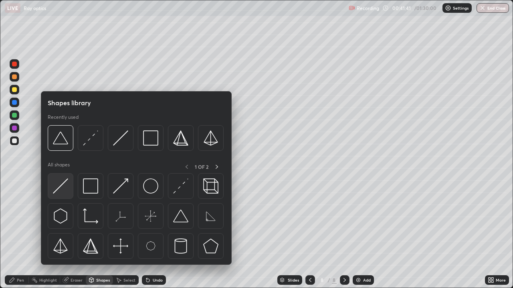
click at [64, 182] on img at bounding box center [60, 186] width 15 height 15
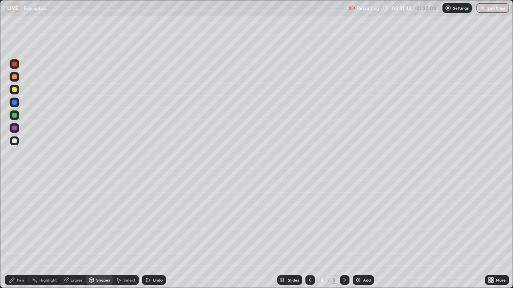
click at [15, 89] on div at bounding box center [14, 89] width 5 height 5
click at [93, 234] on icon at bounding box center [91, 280] width 6 height 6
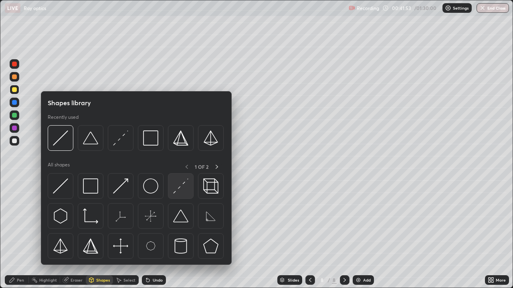
click at [177, 187] on img at bounding box center [180, 186] width 15 height 15
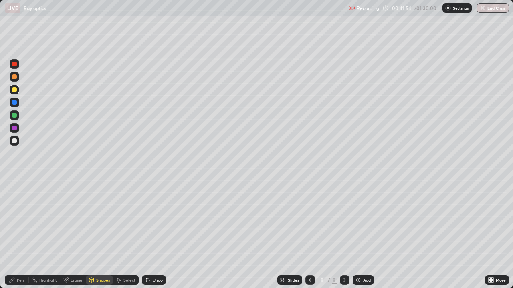
click at [15, 116] on div at bounding box center [14, 115] width 5 height 5
click at [17, 234] on div "Pen" at bounding box center [20, 280] width 7 height 4
click at [14, 141] on div at bounding box center [14, 141] width 5 height 5
click at [156, 234] on div "Undo" at bounding box center [158, 280] width 10 height 4
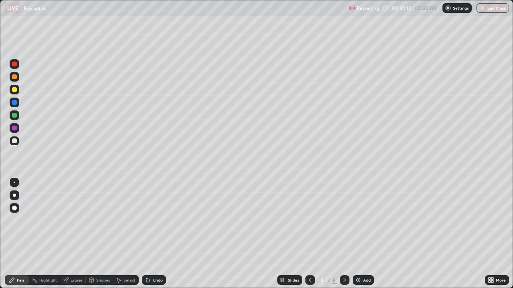
click at [156, 234] on div "Undo" at bounding box center [158, 280] width 10 height 4
click at [14, 91] on div at bounding box center [14, 89] width 5 height 5
click at [13, 77] on div at bounding box center [14, 77] width 5 height 5
click at [15, 141] on div at bounding box center [14, 141] width 5 height 5
click at [13, 77] on div at bounding box center [14, 77] width 5 height 5
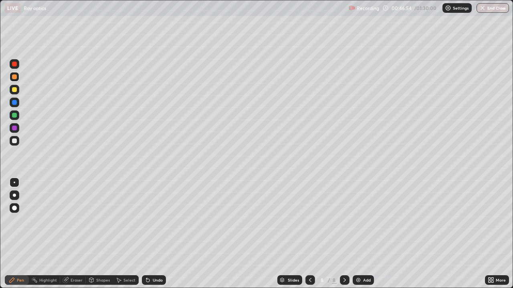
click at [99, 234] on div "Shapes" at bounding box center [103, 280] width 14 height 4
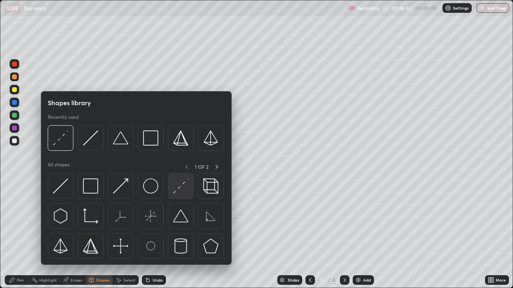
click at [181, 188] on img at bounding box center [180, 186] width 15 height 15
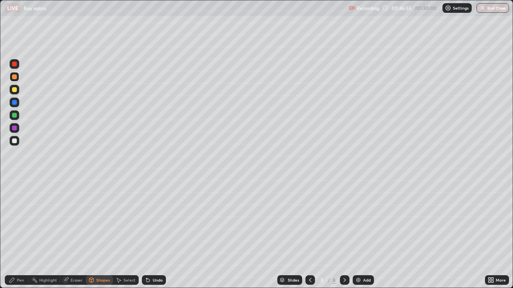
click at [15, 115] on div at bounding box center [14, 115] width 5 height 5
click at [13, 234] on icon at bounding box center [12, 280] width 6 height 6
click at [16, 141] on div at bounding box center [14, 141] width 5 height 5
click at [343, 234] on icon at bounding box center [344, 280] width 6 height 6
click at [358, 234] on img at bounding box center [358, 280] width 6 height 6
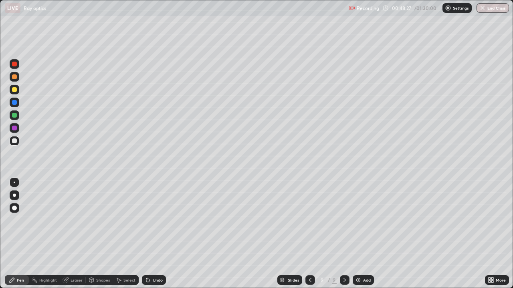
click at [14, 79] on div at bounding box center [14, 77] width 5 height 5
click at [16, 90] on div at bounding box center [14, 89] width 5 height 5
click at [95, 234] on div "Shapes" at bounding box center [99, 281] width 27 height 10
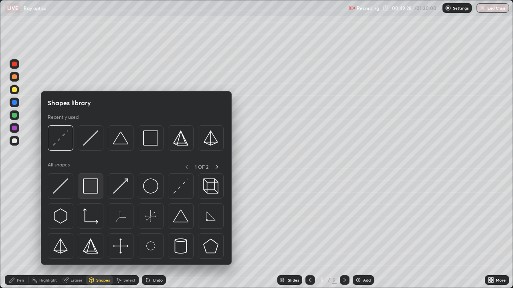
click at [90, 182] on img at bounding box center [90, 186] width 15 height 15
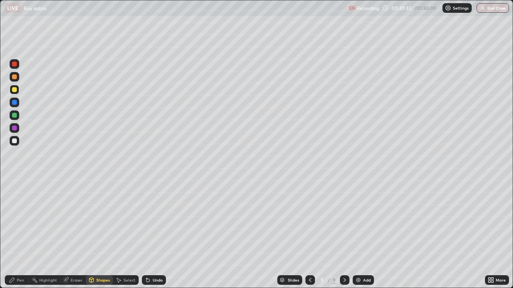
click at [16, 234] on div "Pen" at bounding box center [17, 281] width 24 height 10
click at [16, 141] on div at bounding box center [14, 141] width 5 height 5
click at [311, 234] on icon at bounding box center [310, 280] width 6 height 6
click at [344, 234] on icon at bounding box center [344, 280] width 6 height 6
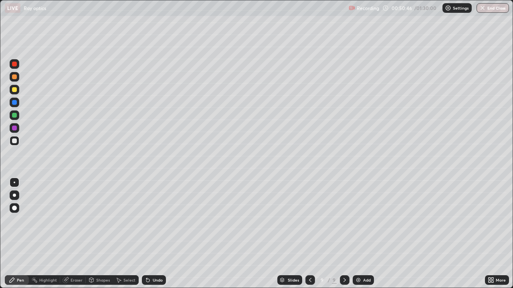
click at [309, 234] on icon at bounding box center [310, 280] width 6 height 6
click at [343, 234] on icon at bounding box center [344, 280] width 6 height 6
click at [345, 234] on icon at bounding box center [344, 280] width 6 height 6
click at [360, 234] on img at bounding box center [358, 280] width 6 height 6
click at [13, 76] on div at bounding box center [14, 77] width 5 height 5
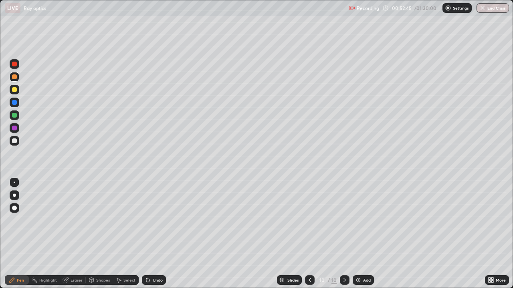
click at [310, 234] on icon at bounding box center [310, 280] width 6 height 6
click at [309, 234] on icon at bounding box center [310, 280] width 6 height 6
click at [344, 234] on icon at bounding box center [344, 280] width 6 height 6
click at [343, 234] on icon at bounding box center [344, 280] width 6 height 6
click at [15, 114] on div at bounding box center [14, 115] width 5 height 5
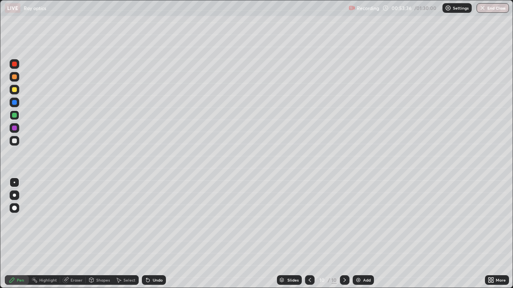
click at [12, 141] on div at bounding box center [15, 141] width 10 height 10
click at [69, 234] on div "Eraser" at bounding box center [73, 281] width 26 height 10
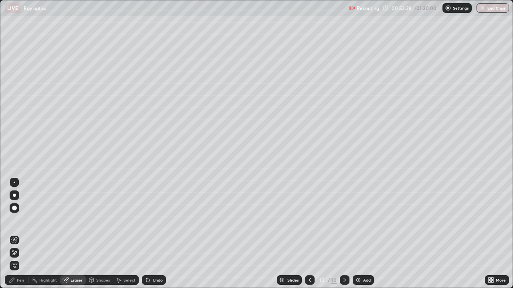
click at [17, 234] on div "Pen" at bounding box center [20, 280] width 7 height 4
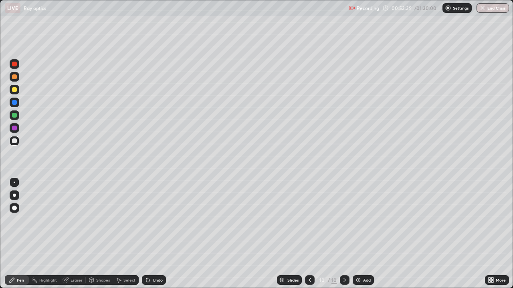
click at [14, 143] on div at bounding box center [14, 141] width 5 height 5
click at [153, 234] on div "Undo" at bounding box center [158, 280] width 10 height 4
click at [151, 234] on div "Undo" at bounding box center [154, 281] width 24 height 10
click at [153, 234] on div "Undo" at bounding box center [158, 280] width 10 height 4
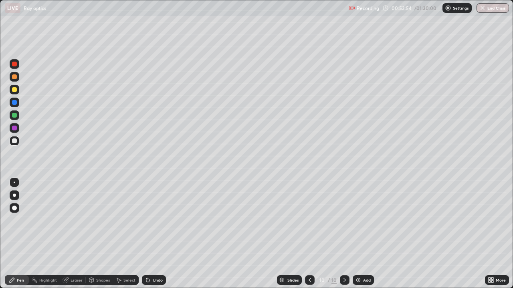
click at [151, 234] on div "Undo" at bounding box center [154, 281] width 24 height 10
click at [153, 234] on div "Undo" at bounding box center [158, 280] width 10 height 4
click at [158, 234] on div "Undo" at bounding box center [158, 280] width 10 height 4
click at [14, 77] on div at bounding box center [14, 77] width 5 height 5
click at [151, 234] on div "Undo" at bounding box center [154, 281] width 24 height 10
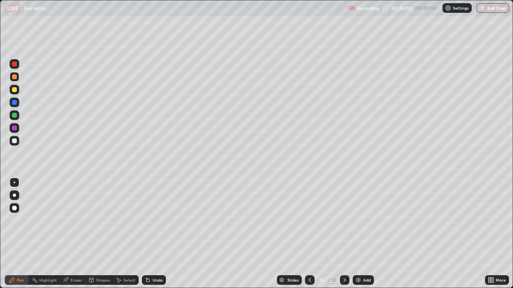
click at [151, 234] on div "Undo" at bounding box center [154, 281] width 24 height 10
click at [14, 115] on div at bounding box center [14, 115] width 5 height 5
click at [363, 234] on div "Add" at bounding box center [367, 280] width 8 height 4
click at [100, 234] on div "Shapes" at bounding box center [103, 280] width 14 height 4
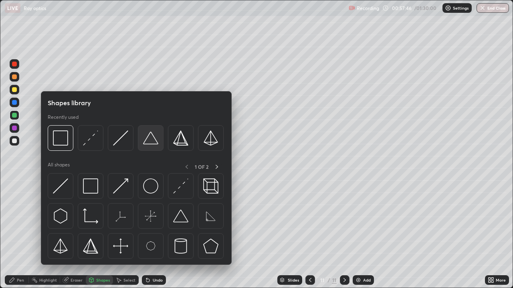
click at [151, 139] on img at bounding box center [150, 138] width 15 height 15
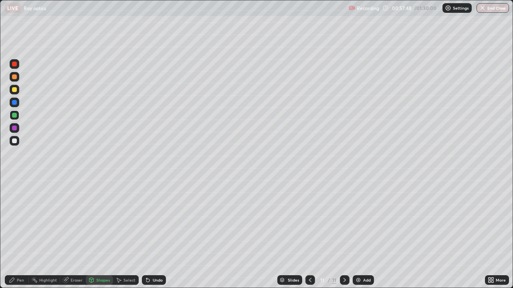
click at [15, 78] on div at bounding box center [14, 77] width 5 height 5
click at [16, 234] on div "Pen" at bounding box center [17, 281] width 24 height 10
click at [92, 234] on icon at bounding box center [91, 280] width 4 height 5
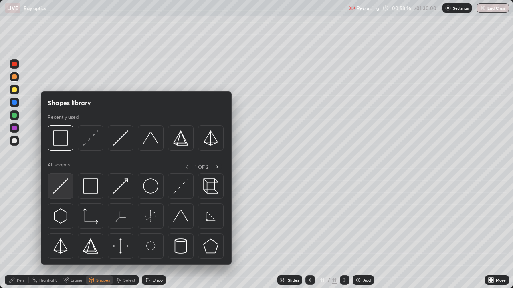
click at [59, 192] on img at bounding box center [60, 186] width 15 height 15
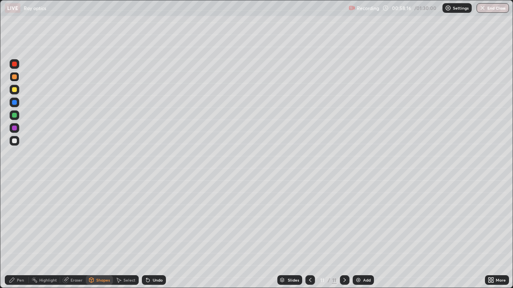
click at [15, 115] on div at bounding box center [14, 115] width 5 height 5
click at [14, 77] on div at bounding box center [14, 77] width 5 height 5
click at [128, 234] on div "Select" at bounding box center [129, 280] width 12 height 4
click at [104, 234] on div "Shapes" at bounding box center [103, 280] width 14 height 4
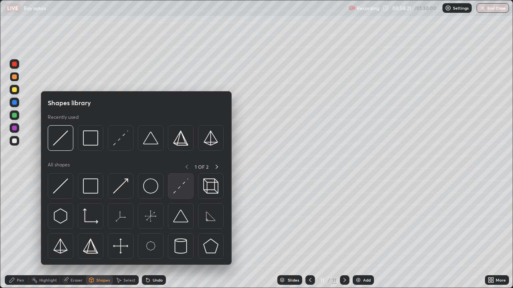
click at [180, 188] on img at bounding box center [180, 186] width 15 height 15
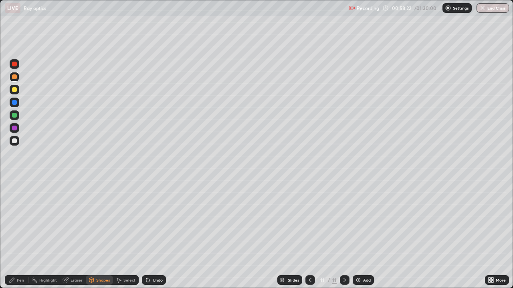
click at [156, 234] on div "Undo" at bounding box center [158, 280] width 10 height 4
click at [97, 234] on div "Shapes" at bounding box center [103, 280] width 14 height 4
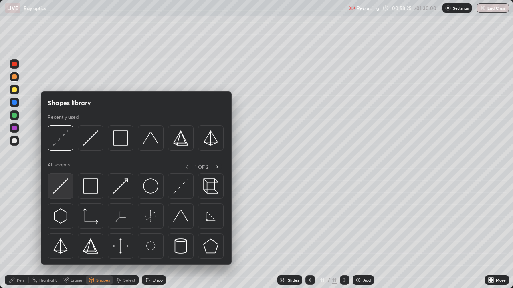
click at [58, 192] on img at bounding box center [60, 186] width 15 height 15
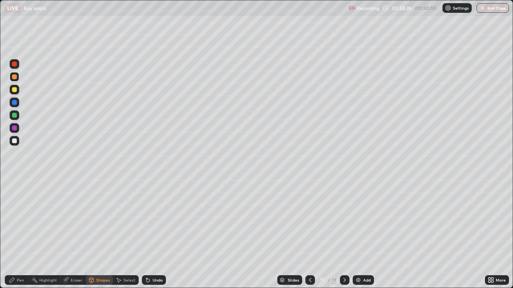
click at [14, 115] on div at bounding box center [14, 115] width 5 height 5
click at [13, 76] on div at bounding box center [14, 77] width 5 height 5
click at [19, 234] on div "Pen" at bounding box center [20, 280] width 7 height 4
click at [14, 141] on div at bounding box center [14, 141] width 5 height 5
click at [99, 234] on div "Shapes" at bounding box center [103, 280] width 14 height 4
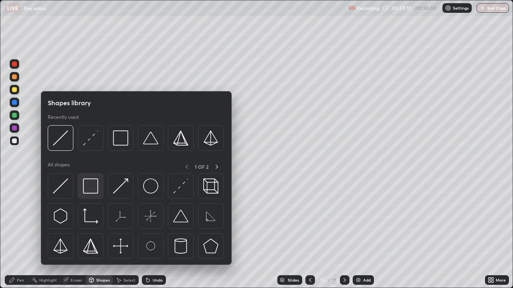
click at [93, 188] on img at bounding box center [90, 186] width 15 height 15
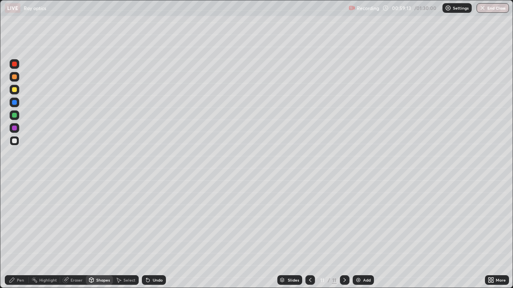
click at [16, 234] on div "Pen" at bounding box center [17, 281] width 24 height 10
click at [17, 77] on div at bounding box center [15, 77] width 10 height 10
click at [14, 141] on div at bounding box center [14, 141] width 5 height 5
click at [96, 234] on div "Shapes" at bounding box center [103, 280] width 14 height 4
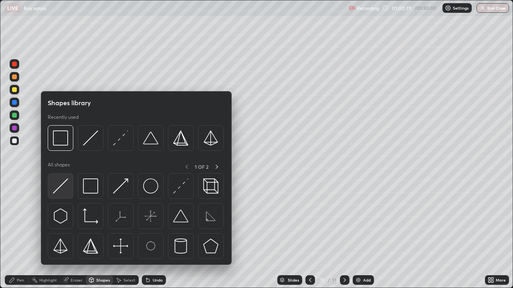
click at [61, 185] on img at bounding box center [60, 186] width 15 height 15
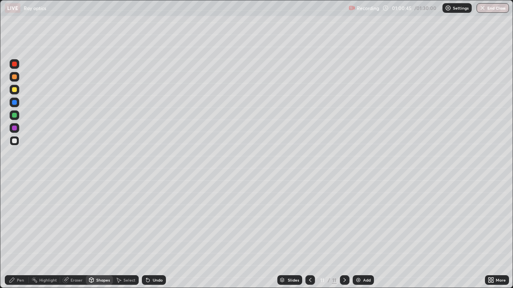
click at [103, 234] on div "Shapes" at bounding box center [103, 280] width 14 height 4
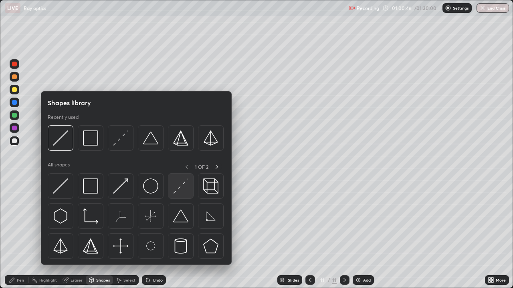
click at [177, 189] on img at bounding box center [180, 186] width 15 height 15
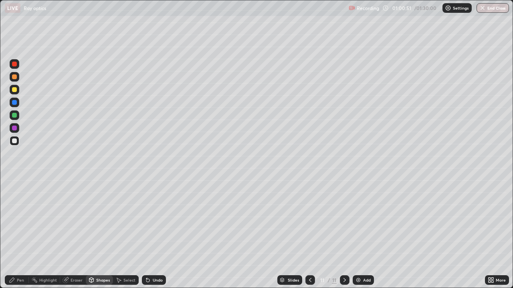
click at [151, 234] on div "Undo" at bounding box center [154, 281] width 24 height 10
click at [12, 234] on icon at bounding box center [12, 280] width 5 height 5
click at [15, 77] on div at bounding box center [14, 77] width 5 height 5
click at [14, 90] on div at bounding box center [14, 89] width 5 height 5
click at [360, 234] on img at bounding box center [358, 280] width 6 height 6
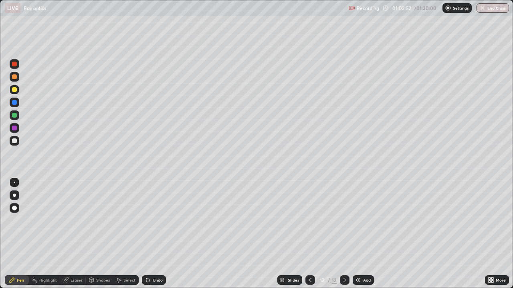
click at [99, 234] on div "Shapes" at bounding box center [103, 280] width 14 height 4
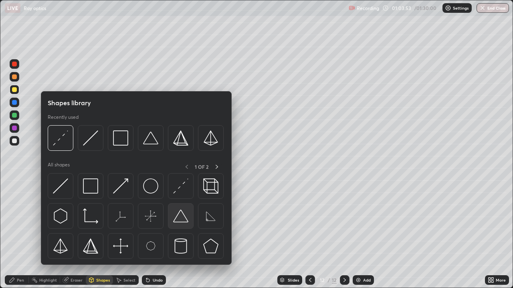
click at [184, 222] on img at bounding box center [180, 216] width 15 height 15
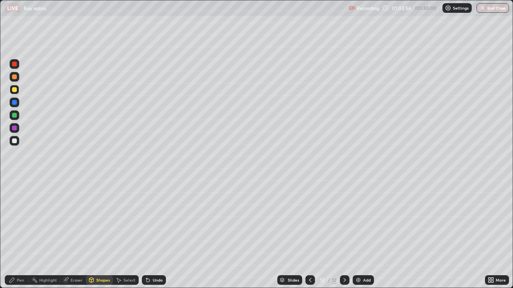
click at [15, 76] on div at bounding box center [14, 77] width 5 height 5
click at [102, 234] on div "Shapes" at bounding box center [103, 280] width 14 height 4
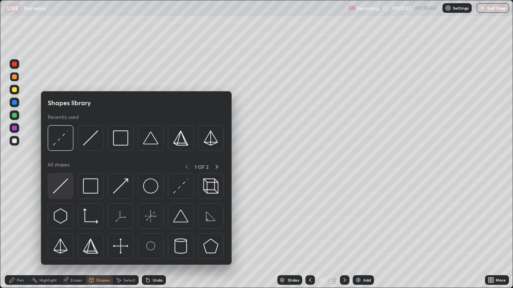
click at [62, 187] on img at bounding box center [60, 186] width 15 height 15
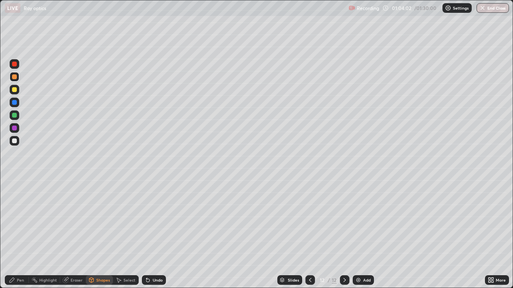
click at [25, 234] on div "Pen" at bounding box center [17, 281] width 24 height 10
click at [12, 142] on div at bounding box center [14, 141] width 5 height 5
click at [101, 234] on div "Shapes" at bounding box center [103, 280] width 14 height 4
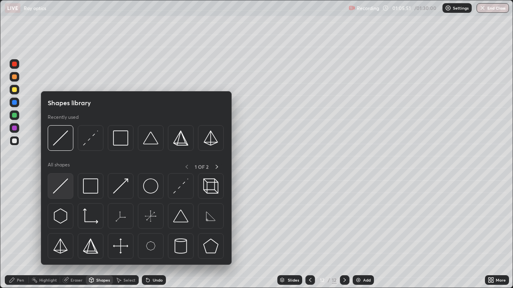
click at [64, 182] on img at bounding box center [60, 186] width 15 height 15
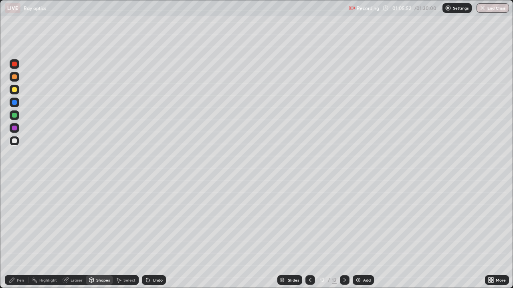
click at [14, 91] on div at bounding box center [14, 89] width 5 height 5
click at [20, 234] on div "Pen" at bounding box center [20, 280] width 7 height 4
click at [357, 234] on img at bounding box center [358, 280] width 6 height 6
click at [12, 234] on icon at bounding box center [12, 280] width 5 height 5
click at [16, 140] on div at bounding box center [14, 141] width 5 height 5
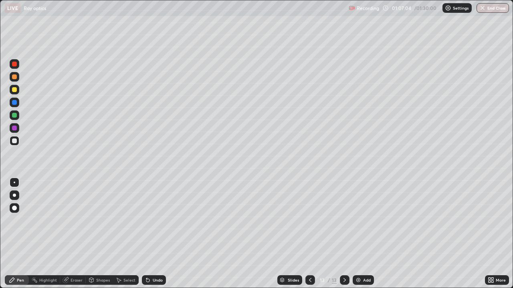
click at [150, 234] on div "Undo" at bounding box center [154, 281] width 24 height 10
click at [96, 234] on div "Shapes" at bounding box center [103, 280] width 14 height 4
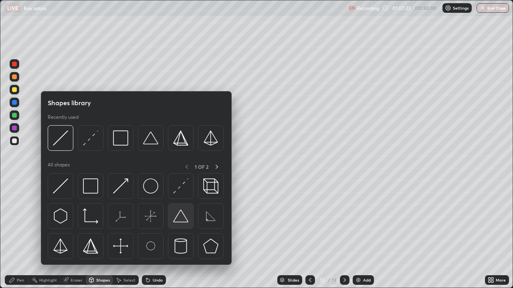
click at [180, 218] on img at bounding box center [180, 216] width 15 height 15
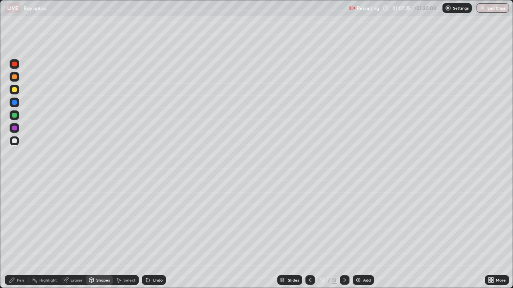
click at [130, 234] on div "Select" at bounding box center [129, 280] width 12 height 4
click at [91, 234] on icon at bounding box center [91, 280] width 4 height 5
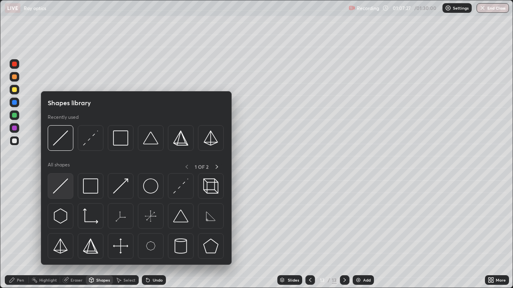
click at [64, 182] on img at bounding box center [60, 186] width 15 height 15
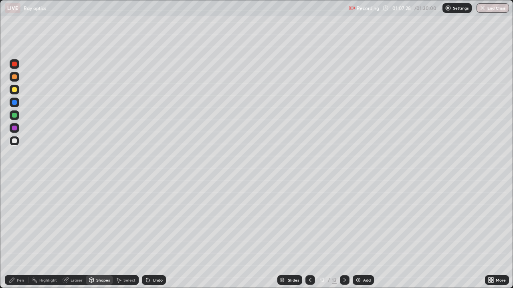
click at [14, 89] on div at bounding box center [14, 89] width 5 height 5
click at [95, 234] on div "Shapes" at bounding box center [99, 281] width 27 height 10
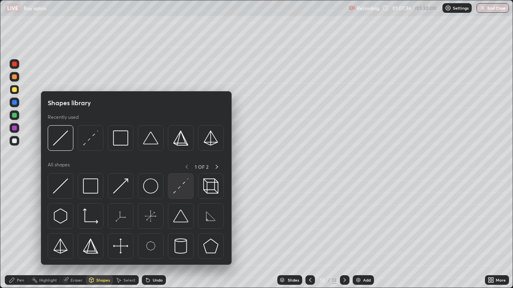
click at [176, 188] on img at bounding box center [180, 186] width 15 height 15
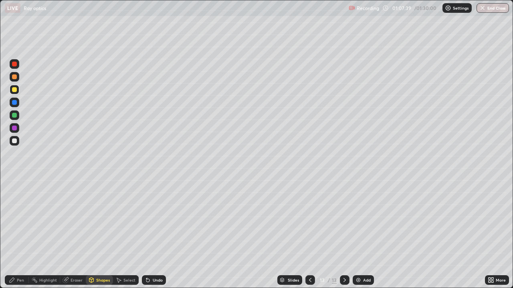
click at [24, 234] on div "Pen" at bounding box center [17, 281] width 24 height 10
click at [13, 142] on div at bounding box center [14, 141] width 5 height 5
click at [93, 234] on icon at bounding box center [91, 280] width 6 height 6
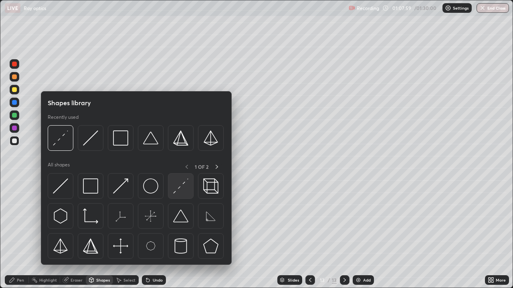
click at [177, 188] on img at bounding box center [180, 186] width 15 height 15
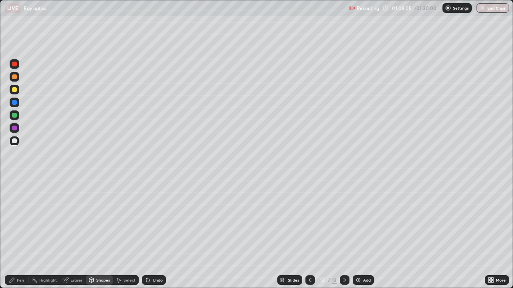
click at [15, 77] on div at bounding box center [14, 77] width 5 height 5
click at [153, 234] on div "Undo" at bounding box center [158, 280] width 10 height 4
click at [12, 234] on div "Pen" at bounding box center [17, 281] width 24 height 10
click at [67, 234] on icon at bounding box center [66, 280] width 4 height 4
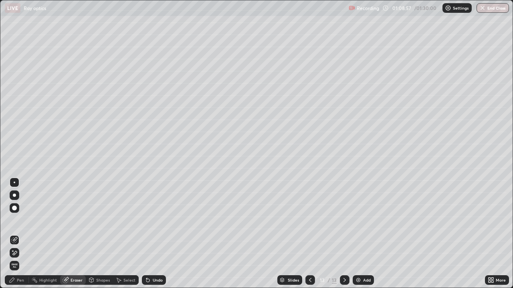
click at [20, 234] on div "Pen" at bounding box center [17, 281] width 24 height 10
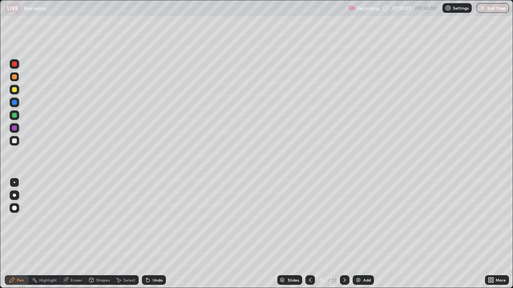
click at [14, 142] on div at bounding box center [14, 141] width 5 height 5
click at [13, 91] on div at bounding box center [14, 89] width 5 height 5
click at [341, 234] on icon at bounding box center [344, 280] width 6 height 6
click at [357, 234] on img at bounding box center [358, 280] width 6 height 6
click at [13, 140] on div at bounding box center [14, 141] width 5 height 5
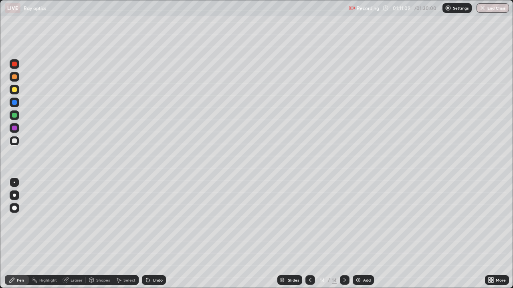
click at [16, 76] on div at bounding box center [14, 77] width 5 height 5
click at [157, 234] on div "Undo" at bounding box center [158, 280] width 10 height 4
click at [153, 234] on div "Undo" at bounding box center [158, 280] width 10 height 4
click at [154, 234] on div "Undo" at bounding box center [158, 280] width 10 height 4
click at [151, 234] on div "Undo" at bounding box center [154, 281] width 24 height 10
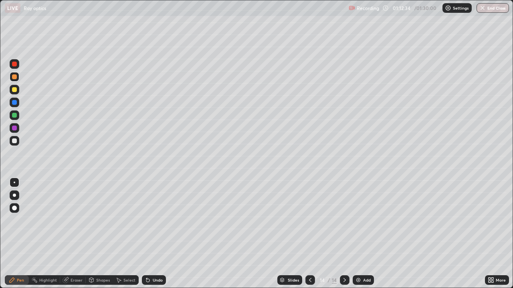
click at [149, 234] on div "Undo" at bounding box center [154, 281] width 24 height 10
click at [148, 234] on div "Undo" at bounding box center [154, 281] width 24 height 10
click at [146, 234] on icon at bounding box center [146, 278] width 1 height 1
click at [149, 234] on icon at bounding box center [148, 280] width 6 height 6
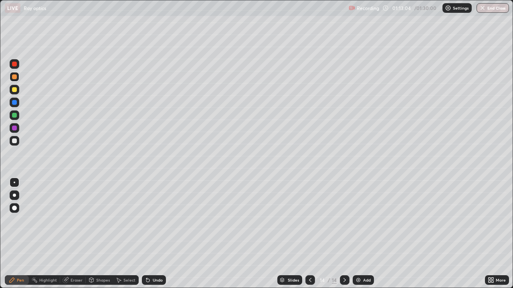
click at [12, 114] on div at bounding box center [14, 115] width 5 height 5
click at [310, 234] on icon at bounding box center [310, 280] width 6 height 6
click at [14, 142] on div at bounding box center [14, 141] width 5 height 5
click at [12, 78] on div at bounding box center [14, 77] width 5 height 5
click at [356, 234] on img at bounding box center [358, 280] width 6 height 6
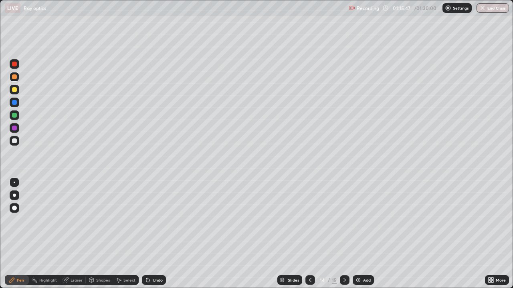
click at [15, 90] on div at bounding box center [14, 89] width 5 height 5
click at [14, 141] on div at bounding box center [14, 141] width 5 height 5
click at [309, 234] on icon at bounding box center [310, 280] width 6 height 6
click at [344, 234] on icon at bounding box center [344, 280] width 6 height 6
click at [343, 234] on icon at bounding box center [344, 280] width 6 height 6
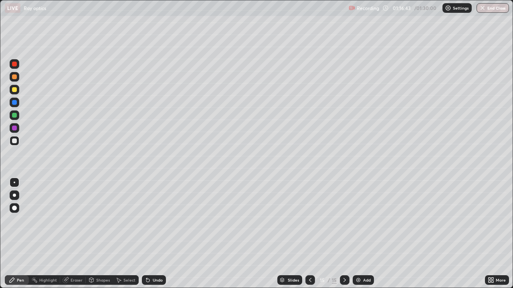
click at [356, 234] on img at bounding box center [358, 280] width 6 height 6
click at [105, 234] on div "Shapes" at bounding box center [103, 280] width 14 height 4
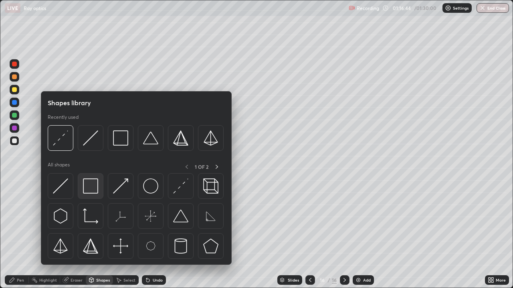
click at [93, 191] on img at bounding box center [90, 186] width 15 height 15
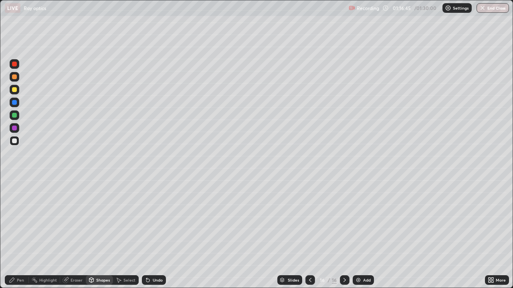
click at [103, 234] on div "Shapes" at bounding box center [103, 280] width 14 height 4
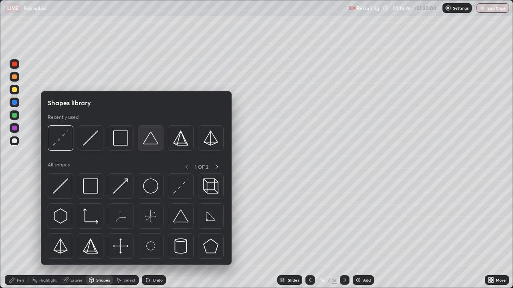
click at [152, 140] on img at bounding box center [150, 138] width 15 height 15
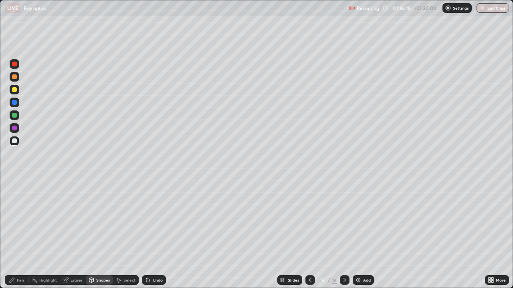
click at [16, 76] on div at bounding box center [14, 77] width 5 height 5
click at [18, 234] on div "Pen" at bounding box center [20, 280] width 7 height 4
click at [94, 234] on div "Shapes" at bounding box center [99, 281] width 27 height 10
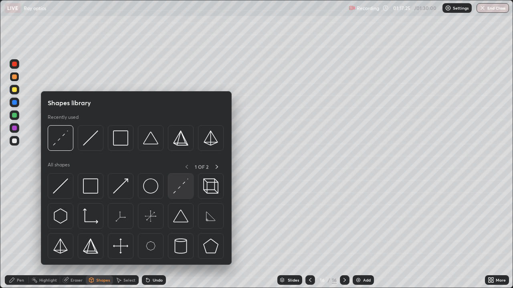
click at [176, 190] on img at bounding box center [180, 186] width 15 height 15
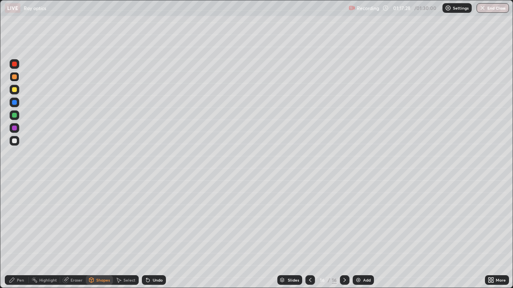
click at [129, 234] on div "Select" at bounding box center [129, 280] width 12 height 4
click at [155, 234] on div "Undo" at bounding box center [158, 280] width 10 height 4
click at [100, 234] on div "Shapes" at bounding box center [103, 280] width 14 height 4
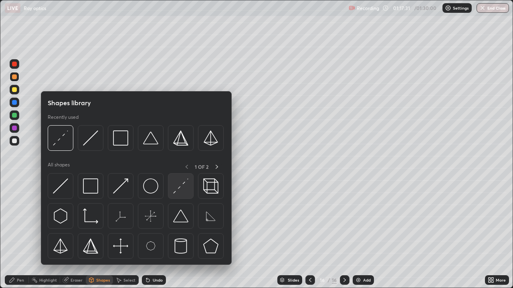
click at [176, 191] on img at bounding box center [180, 186] width 15 height 15
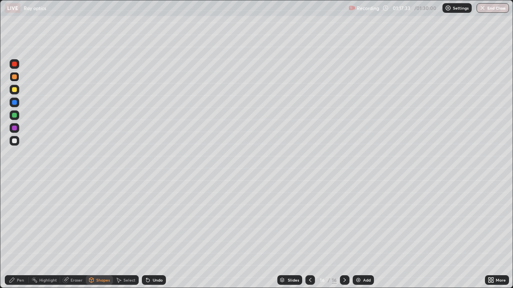
click at [101, 234] on div "Shapes" at bounding box center [103, 280] width 14 height 4
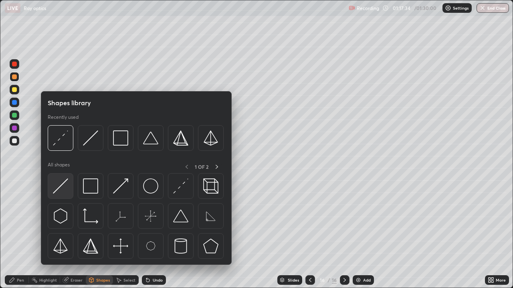
click at [65, 186] on img at bounding box center [60, 186] width 15 height 15
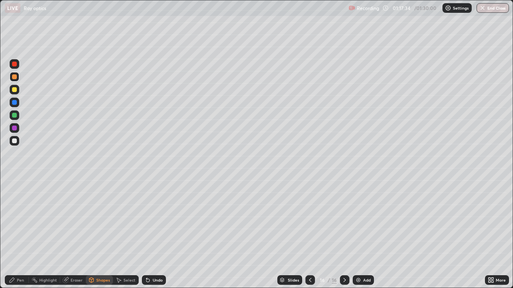
click at [16, 143] on div at bounding box center [15, 141] width 10 height 10
click at [14, 77] on div at bounding box center [14, 77] width 5 height 5
click at [19, 234] on div "Pen" at bounding box center [17, 281] width 24 height 10
click at [16, 234] on div "Pen" at bounding box center [17, 281] width 24 height 10
click at [14, 116] on div at bounding box center [14, 115] width 5 height 5
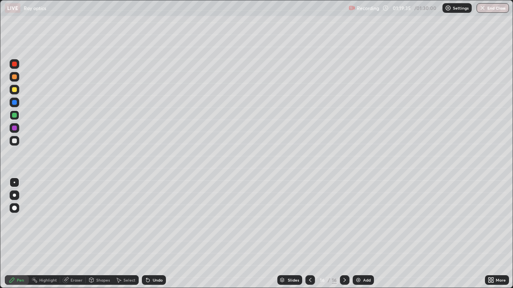
click at [15, 89] on div at bounding box center [14, 89] width 5 height 5
click at [157, 234] on div "Undo" at bounding box center [158, 280] width 10 height 4
click at [12, 115] on div at bounding box center [14, 115] width 5 height 5
click at [12, 77] on div at bounding box center [14, 77] width 5 height 5
click at [346, 234] on icon at bounding box center [344, 280] width 6 height 6
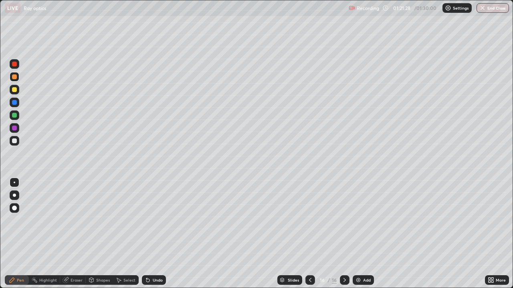
click at [358, 234] on img at bounding box center [358, 280] width 6 height 6
click at [154, 234] on div "Undo" at bounding box center [158, 280] width 10 height 4
click at [153, 234] on div "Undo" at bounding box center [158, 280] width 10 height 4
click at [97, 234] on div "Shapes" at bounding box center [103, 280] width 14 height 4
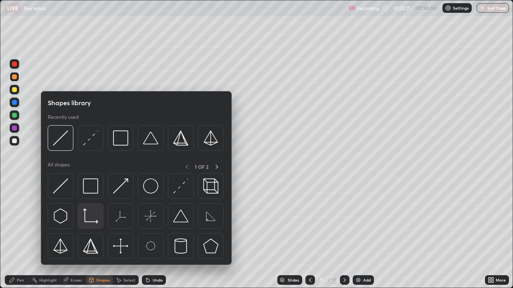
click at [99, 216] on div at bounding box center [91, 217] width 26 height 26
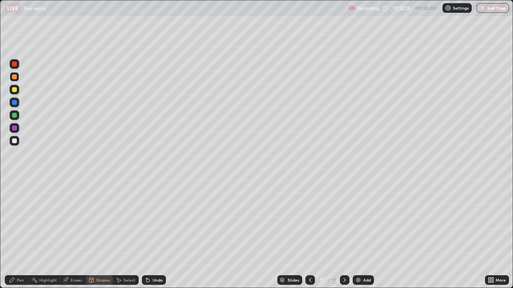
click at [16, 234] on div "Pen" at bounding box center [17, 281] width 24 height 10
click at [14, 142] on div at bounding box center [14, 141] width 5 height 5
click at [153, 234] on div "Undo" at bounding box center [158, 280] width 10 height 4
click at [97, 234] on div "Shapes" at bounding box center [103, 280] width 14 height 4
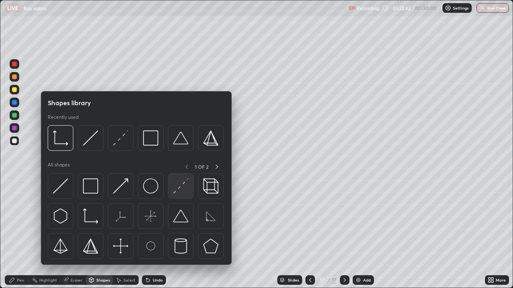
click at [177, 189] on img at bounding box center [180, 186] width 15 height 15
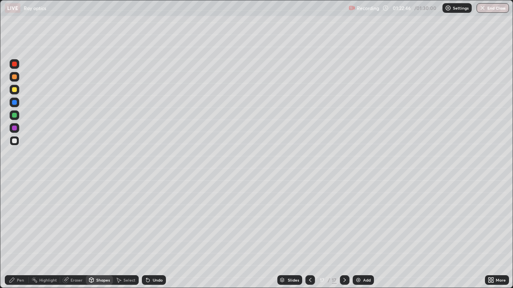
click at [11, 234] on icon at bounding box center [12, 280] width 6 height 6
click at [15, 115] on div at bounding box center [14, 115] width 5 height 5
click at [104, 234] on div "Shapes" at bounding box center [103, 280] width 14 height 4
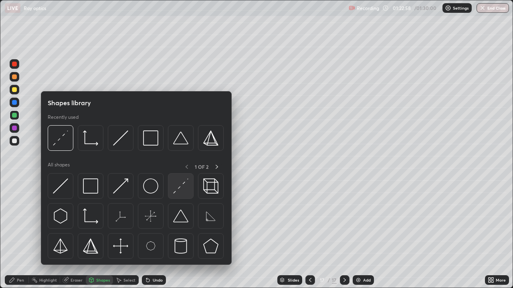
click at [177, 191] on img at bounding box center [180, 186] width 15 height 15
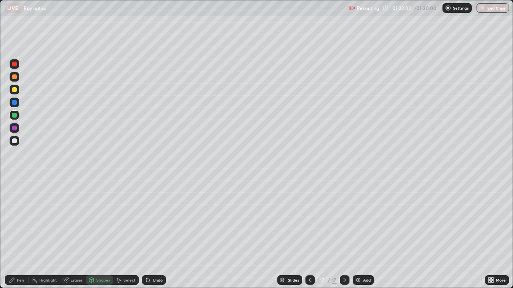
click at [0, 234] on div "Pen Highlight Eraser Shapes Select Undo Slides 17 / 17 Add More" at bounding box center [256, 280] width 513 height 16
click at [11, 234] on div "Pen" at bounding box center [17, 281] width 24 height 10
click at [12, 77] on div at bounding box center [14, 77] width 5 height 5
click at [99, 234] on div "Shapes" at bounding box center [103, 280] width 14 height 4
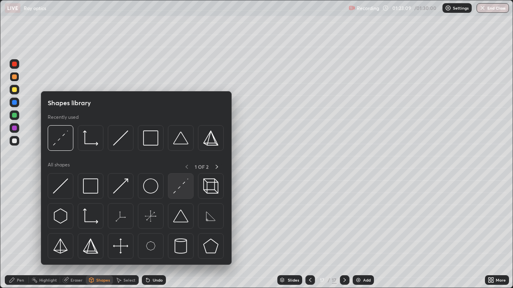
click at [177, 186] on img at bounding box center [180, 186] width 15 height 15
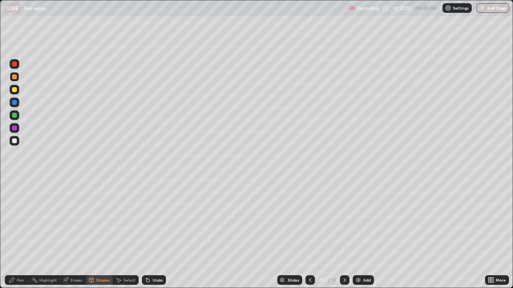
click at [16, 234] on div "Pen" at bounding box center [17, 281] width 24 height 10
click at [96, 234] on div "Shapes" at bounding box center [103, 280] width 14 height 4
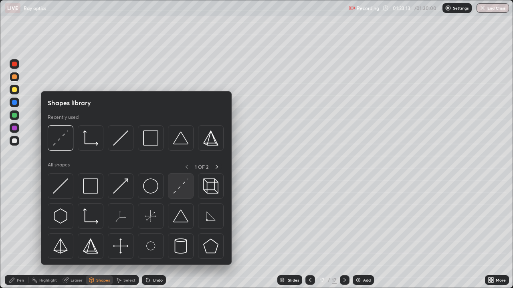
click at [176, 188] on img at bounding box center [180, 186] width 15 height 15
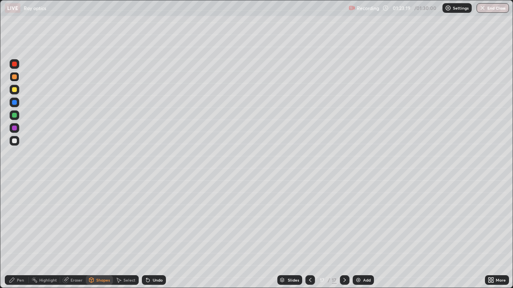
click at [17, 234] on div "Pen" at bounding box center [20, 280] width 7 height 4
click at [14, 139] on div at bounding box center [14, 141] width 5 height 5
click at [99, 234] on div "Shapes" at bounding box center [103, 280] width 14 height 4
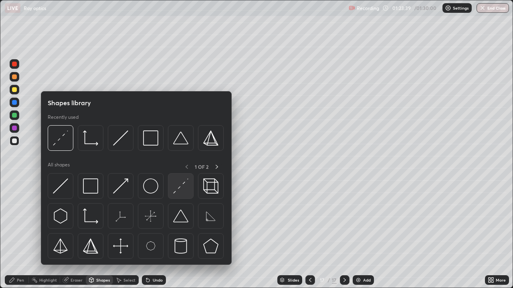
click at [178, 188] on img at bounding box center [180, 186] width 15 height 15
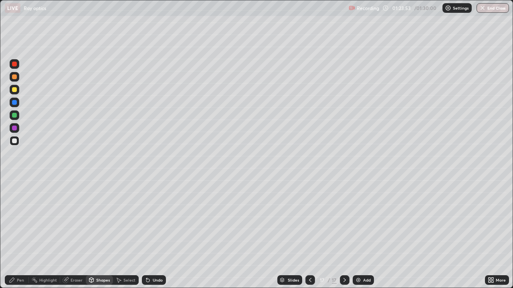
click at [18, 234] on div "Pen" at bounding box center [20, 280] width 7 height 4
click at [13, 80] on div at bounding box center [15, 77] width 10 height 10
click at [13, 89] on div at bounding box center [14, 89] width 5 height 5
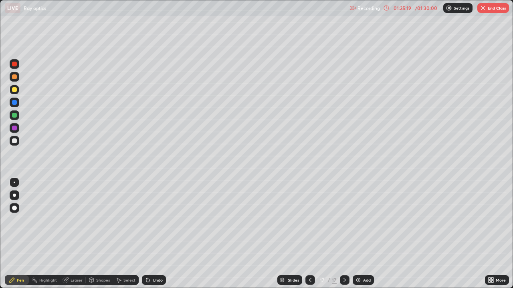
click at [14, 77] on div at bounding box center [14, 77] width 5 height 5
click at [15, 234] on icon at bounding box center [12, 280] width 6 height 6
click at [358, 234] on img at bounding box center [358, 280] width 6 height 6
click at [155, 234] on div "Undo" at bounding box center [158, 280] width 10 height 4
click at [156, 234] on div "Undo" at bounding box center [154, 281] width 24 height 10
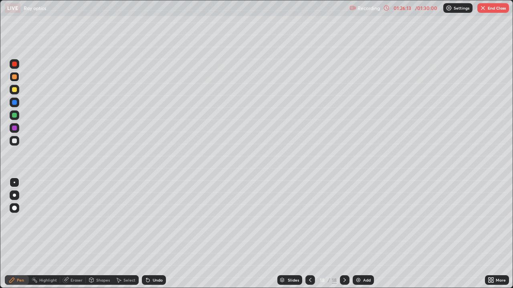
click at [91, 234] on icon at bounding box center [91, 279] width 4 height 1
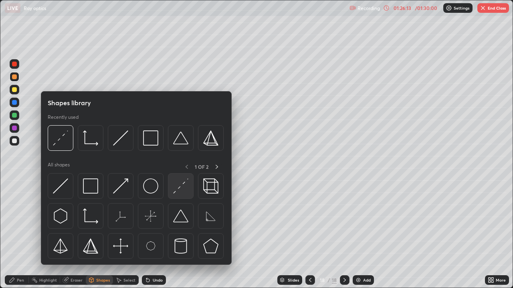
click at [174, 186] on img at bounding box center [180, 186] width 15 height 15
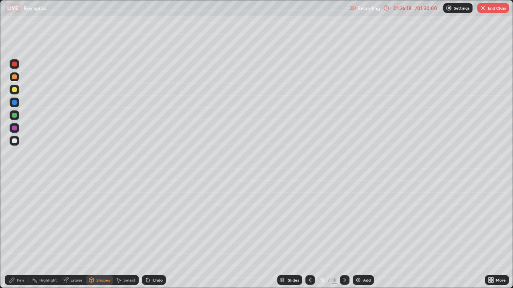
click at [19, 234] on div "Pen" at bounding box center [20, 280] width 7 height 4
click at [13, 142] on div at bounding box center [14, 141] width 5 height 5
click at [154, 234] on div "Undo" at bounding box center [158, 280] width 10 height 4
click at [153, 234] on div "Undo" at bounding box center [158, 280] width 10 height 4
click at [311, 234] on icon at bounding box center [310, 280] width 6 height 6
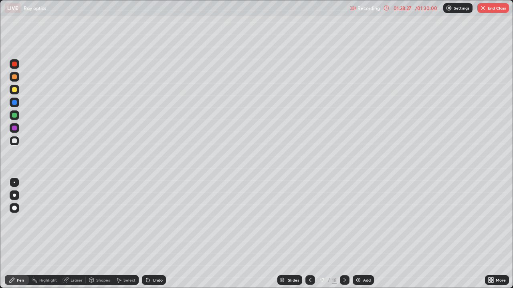
click at [300, 234] on div "Slides" at bounding box center [289, 281] width 25 height 10
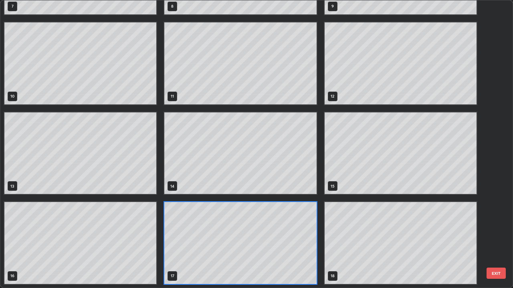
scroll to position [285, 508]
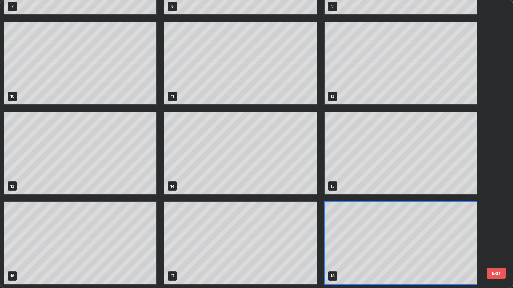
click at [490, 218] on div "4 5 6 7 8 9 10 11 12 13 14 15 16 17 18" at bounding box center [249, 144] width 498 height 288
click at [490, 234] on button "EXIT" at bounding box center [495, 273] width 19 height 11
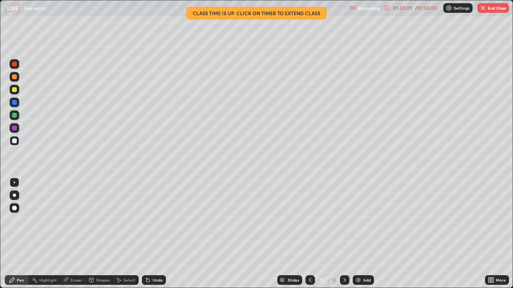
click at [487, 9] on button "End Class" at bounding box center [493, 8] width 32 height 10
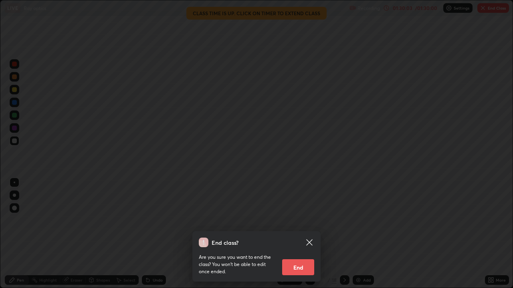
click at [307, 234] on button "End" at bounding box center [298, 268] width 32 height 16
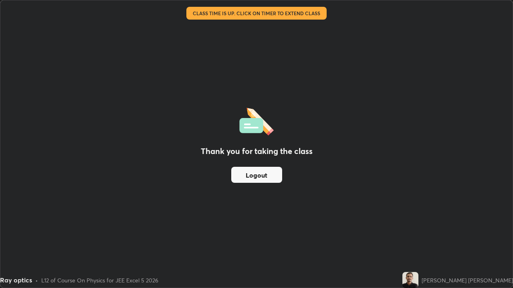
click at [276, 178] on button "Logout" at bounding box center [256, 175] width 51 height 16
